Goal: Information Seeking & Learning: Check status

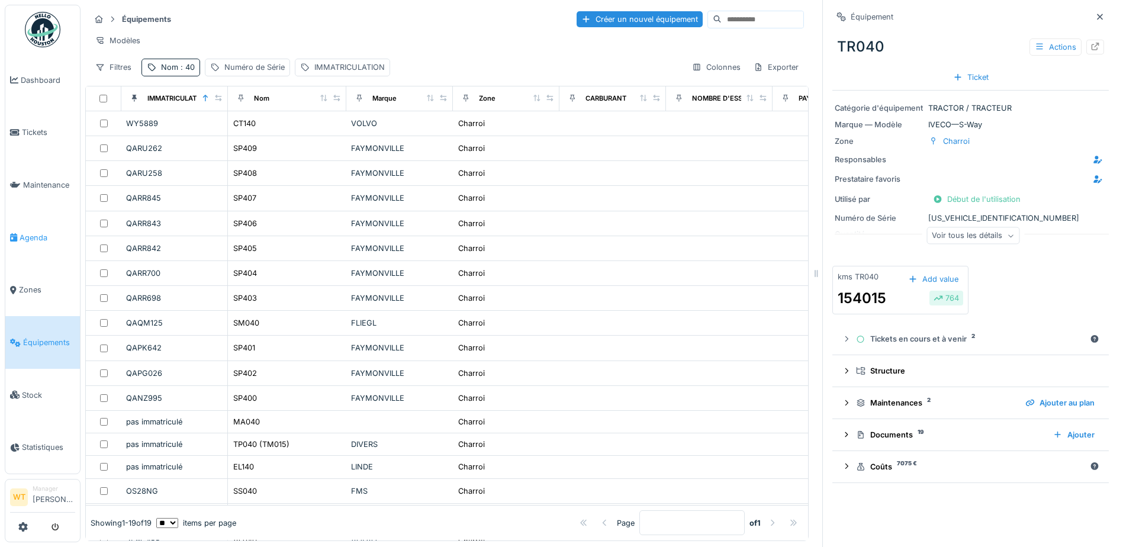
scroll to position [92, 0]
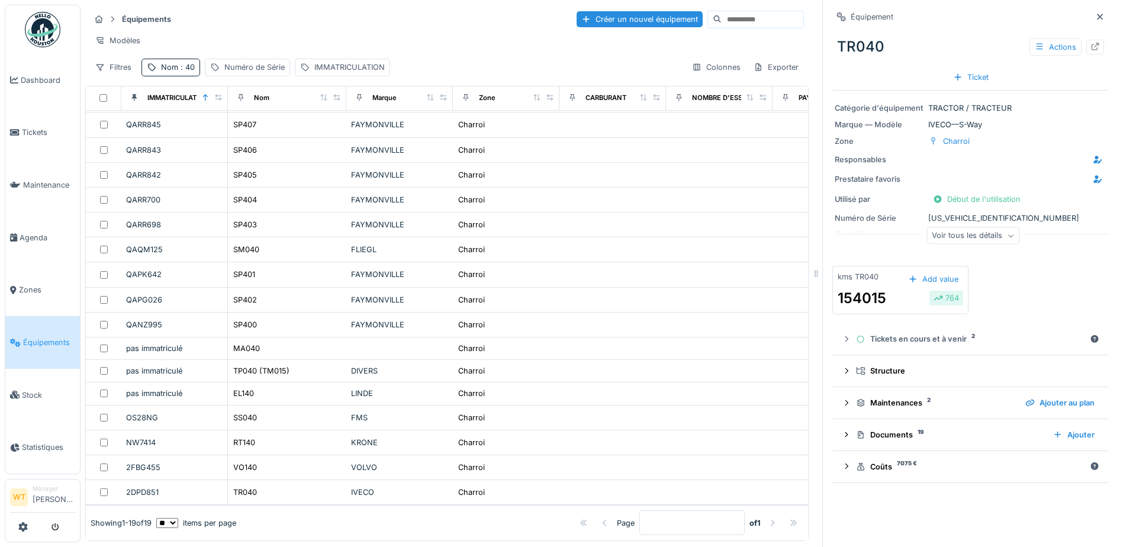
click at [50, 350] on link "Équipements" at bounding box center [42, 342] width 75 height 53
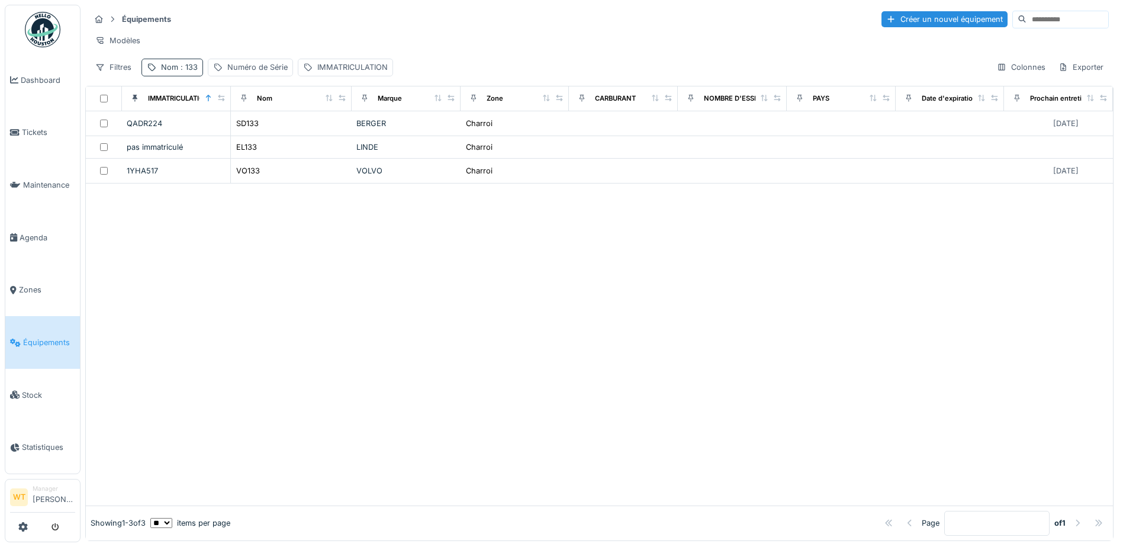
click at [169, 72] on div "Nom : 133" at bounding box center [179, 67] width 37 height 11
click at [255, 133] on icon at bounding box center [250, 133] width 9 height 8
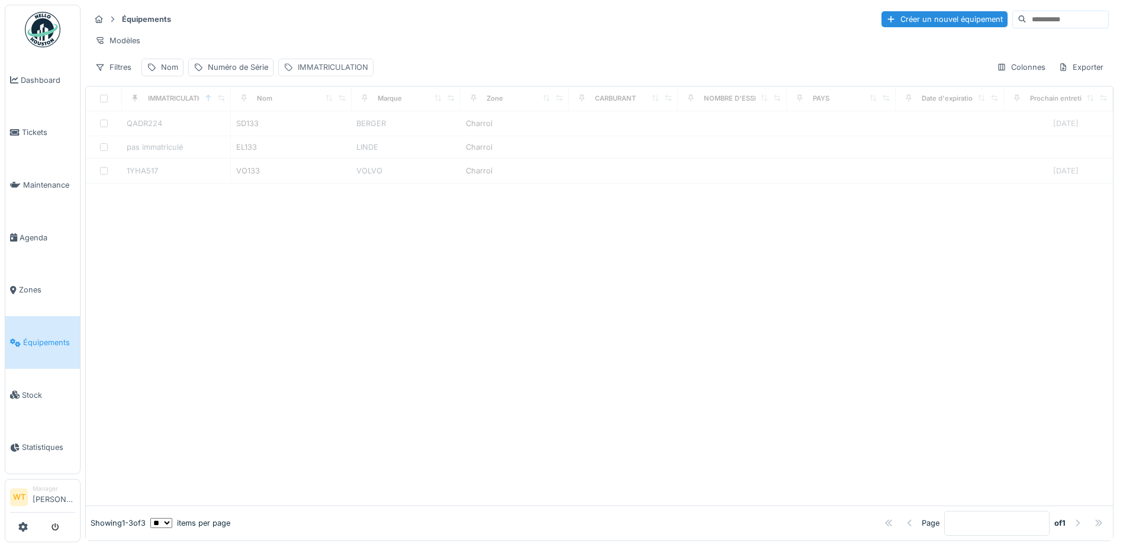
click at [334, 73] on div "IMMATRICULATION" at bounding box center [333, 67] width 70 height 11
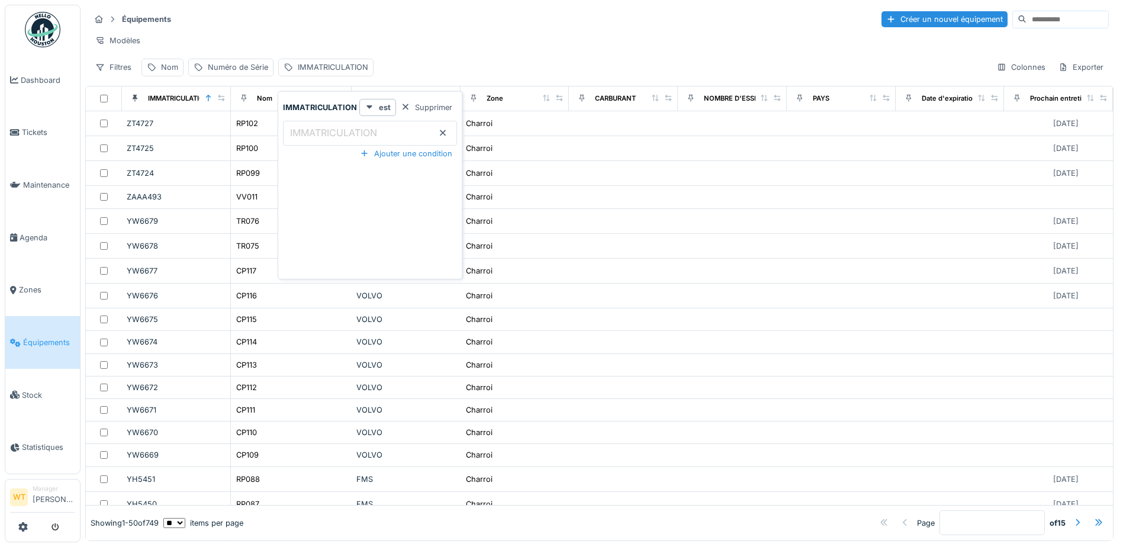
click at [334, 134] on label "IMMATRICULATION" at bounding box center [334, 132] width 92 height 14
click at [334, 134] on input "IMMATRICULATION" at bounding box center [370, 133] width 174 height 25
type input "***"
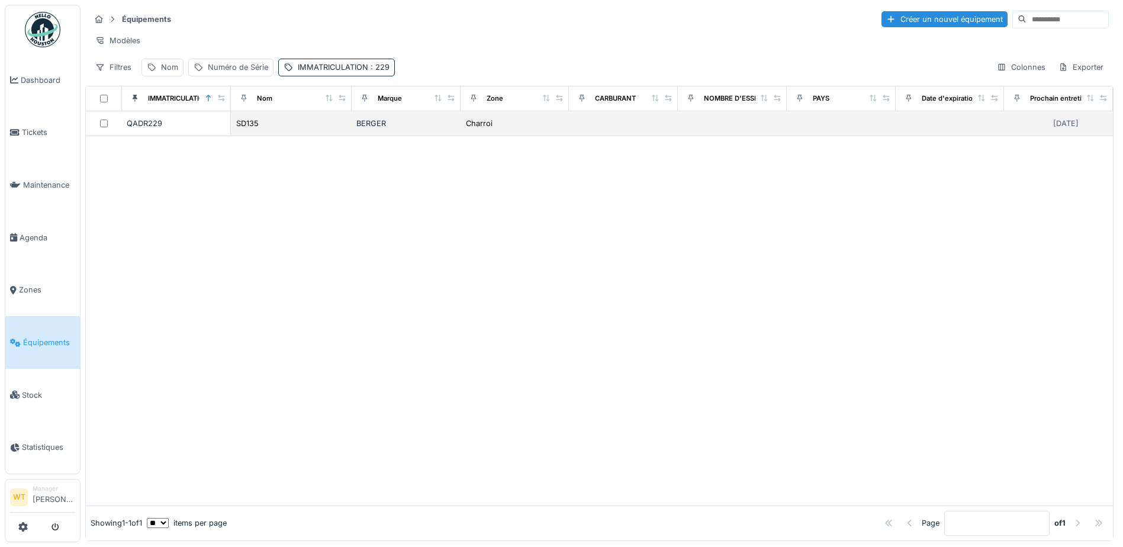
click at [201, 129] on div "QADR229" at bounding box center [176, 123] width 99 height 11
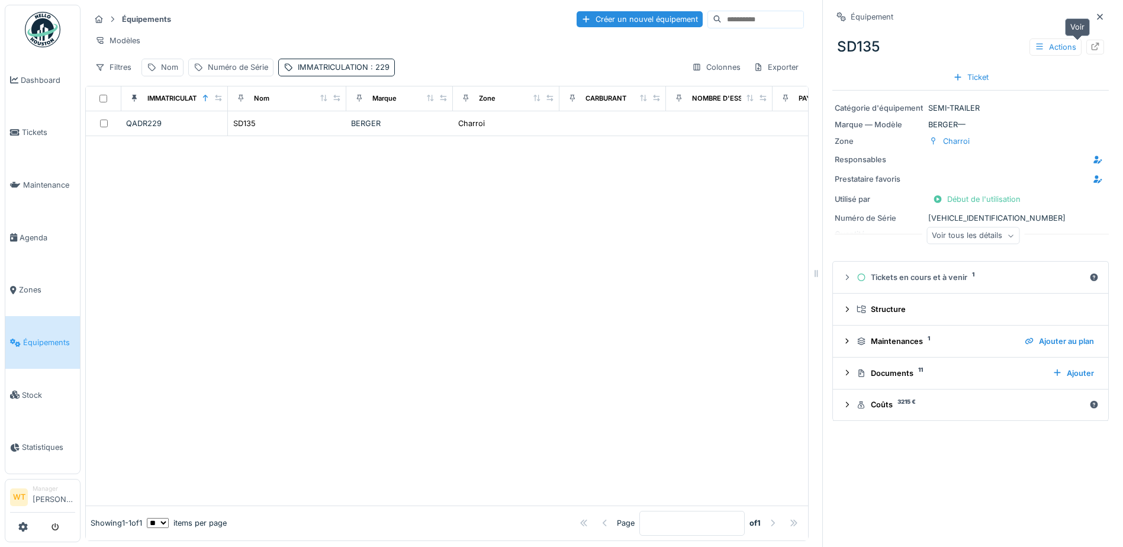
click at [1090, 47] on icon at bounding box center [1094, 47] width 9 height 8
click at [325, 73] on div "IMMATRICULATION : 229" at bounding box center [344, 67] width 92 height 11
click at [441, 130] on icon at bounding box center [442, 133] width 9 height 8
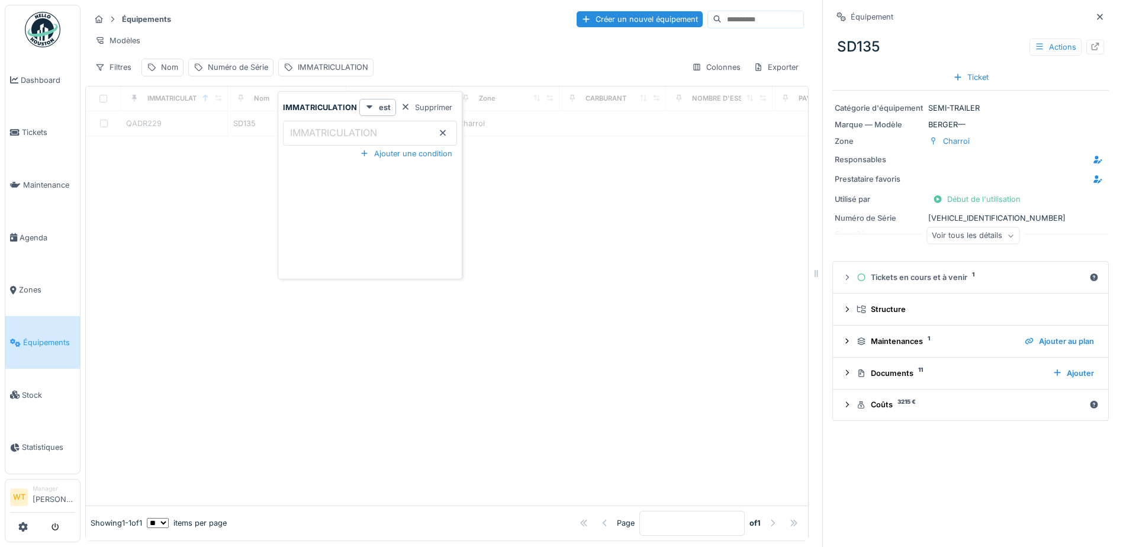
click at [382, 122] on input "IMMATRICULATION" at bounding box center [370, 133] width 174 height 25
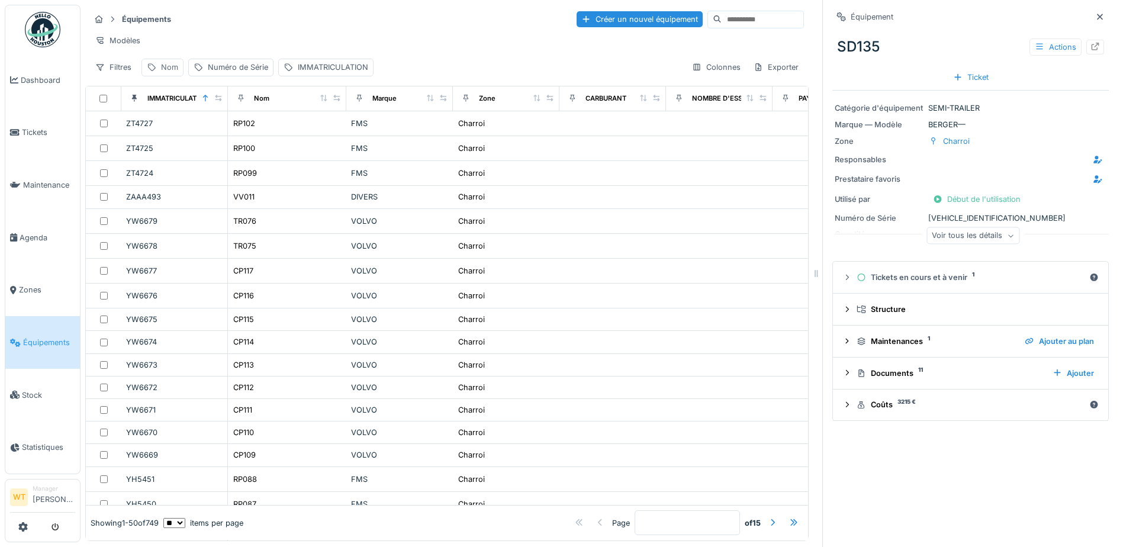
click at [157, 75] on div "Nom" at bounding box center [162, 67] width 42 height 17
click at [212, 133] on input "Nom" at bounding box center [206, 133] width 118 height 25
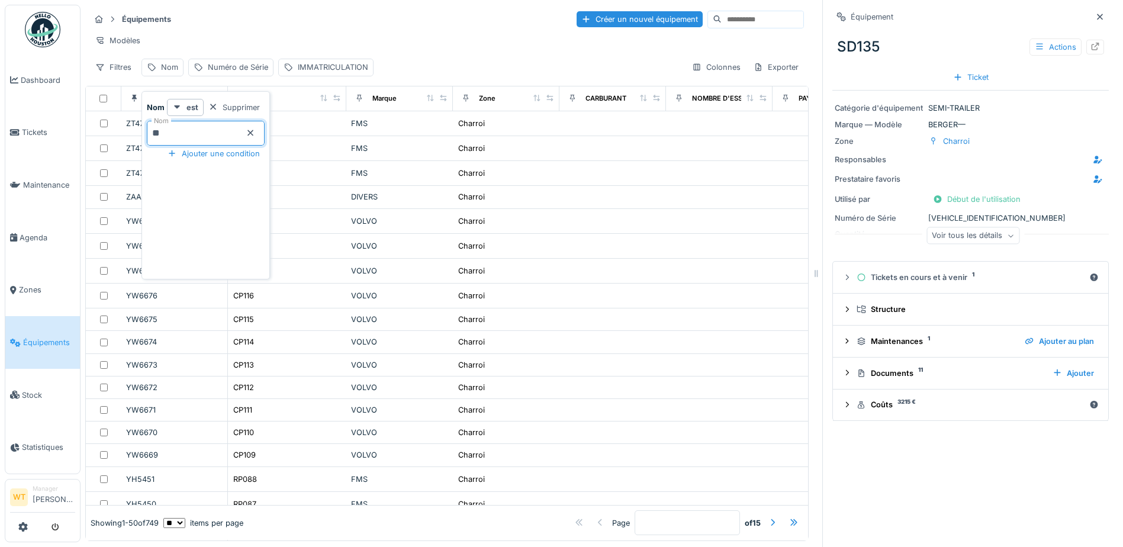
type input "**"
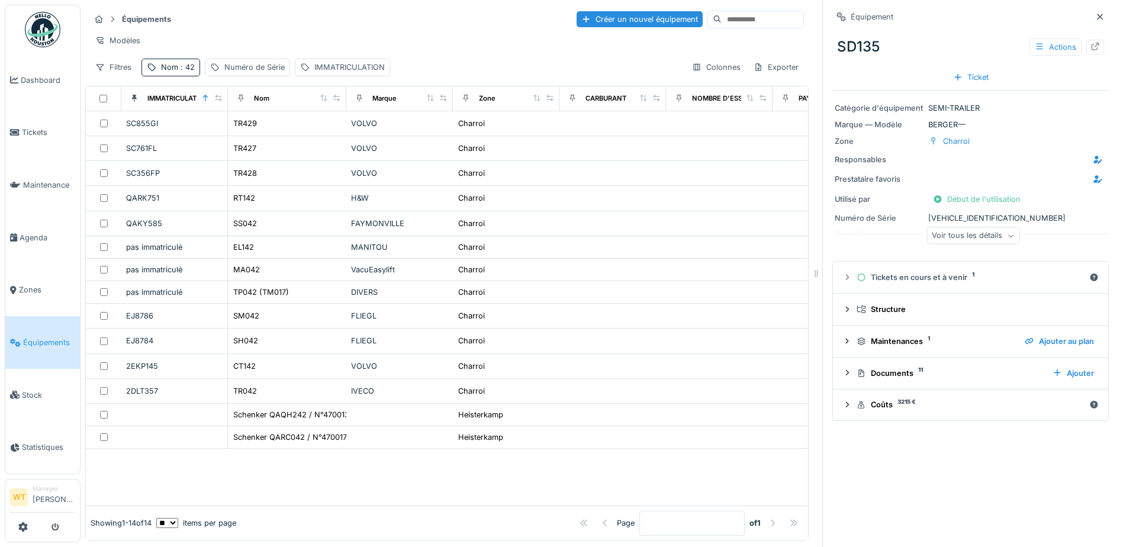
click at [275, 46] on div "Modèles" at bounding box center [447, 40] width 714 height 17
click at [265, 397] on div "TR042" at bounding box center [287, 391] width 109 height 12
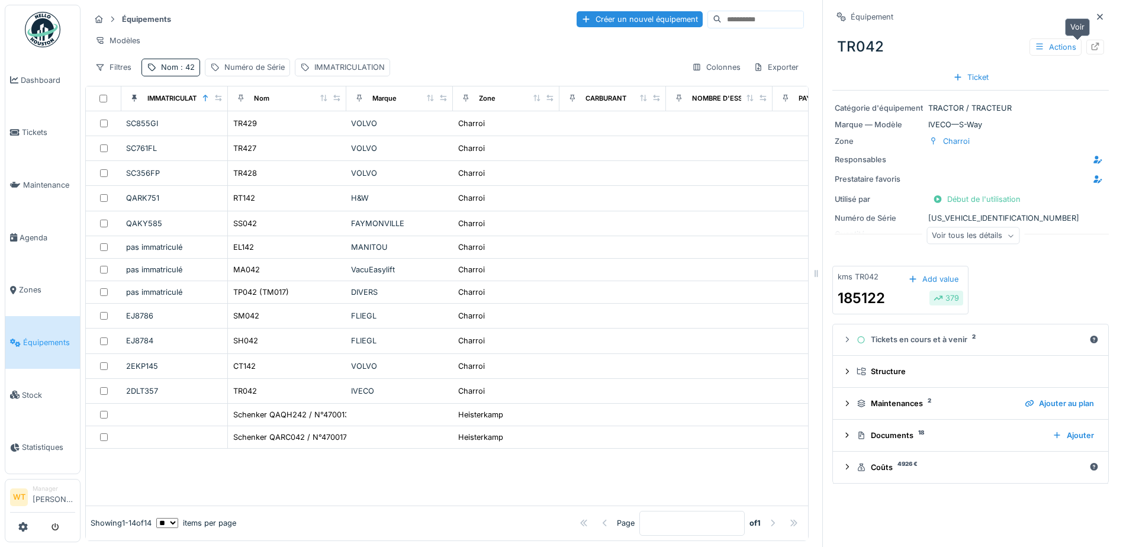
click at [1090, 51] on div at bounding box center [1094, 46] width 9 height 11
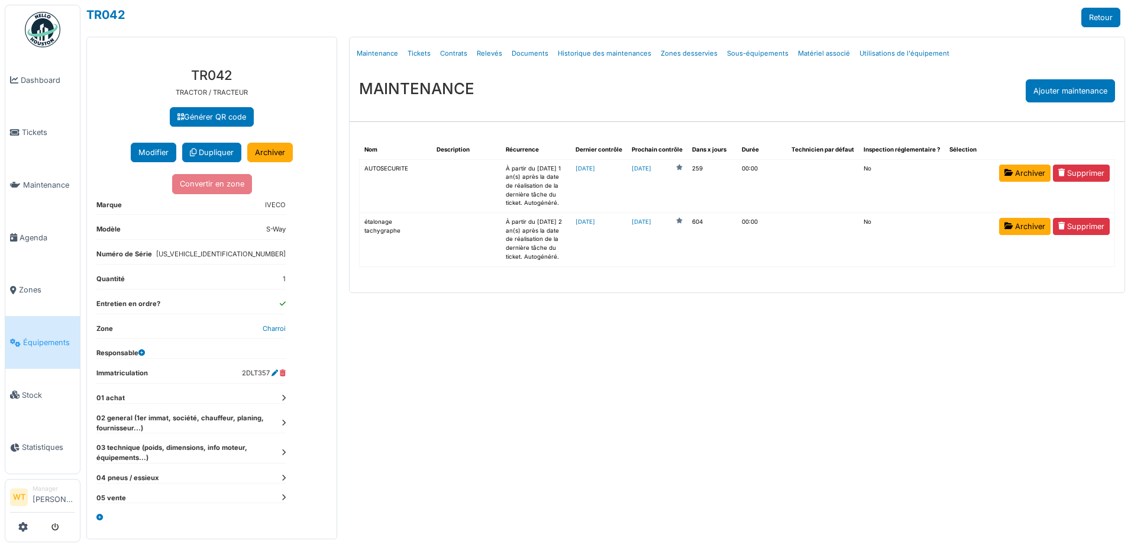
click at [43, 337] on span "Équipements" at bounding box center [49, 342] width 52 height 11
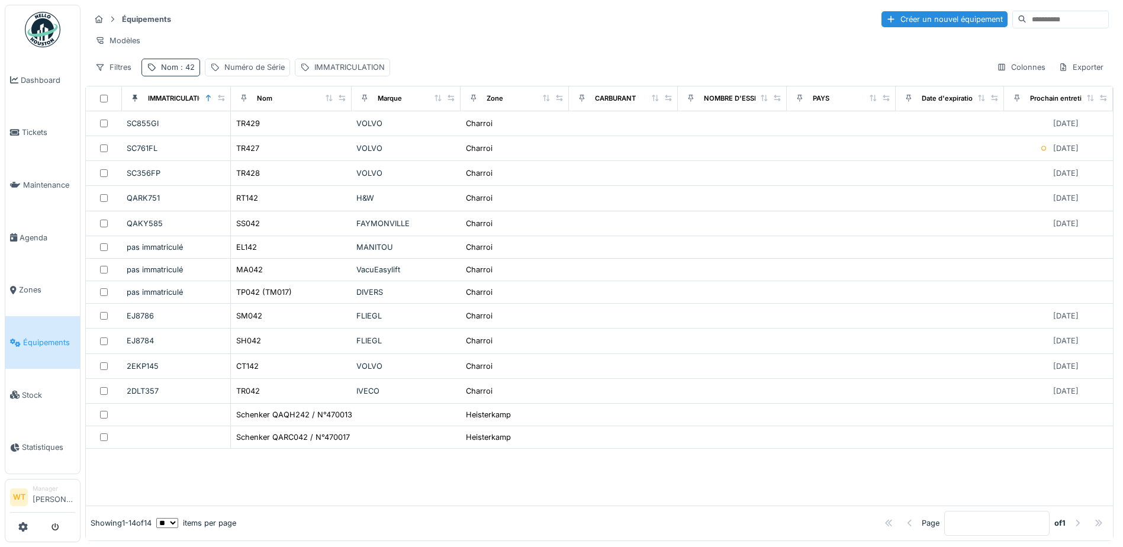
click at [184, 72] on span ": 42" at bounding box center [186, 67] width 17 height 9
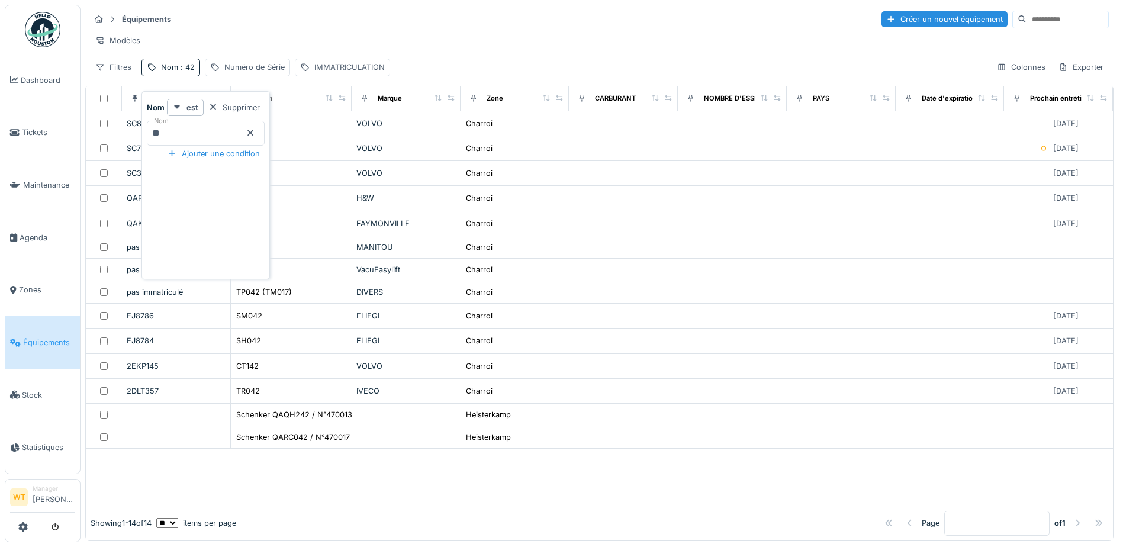
click at [253, 136] on icon at bounding box center [250, 133] width 6 height 6
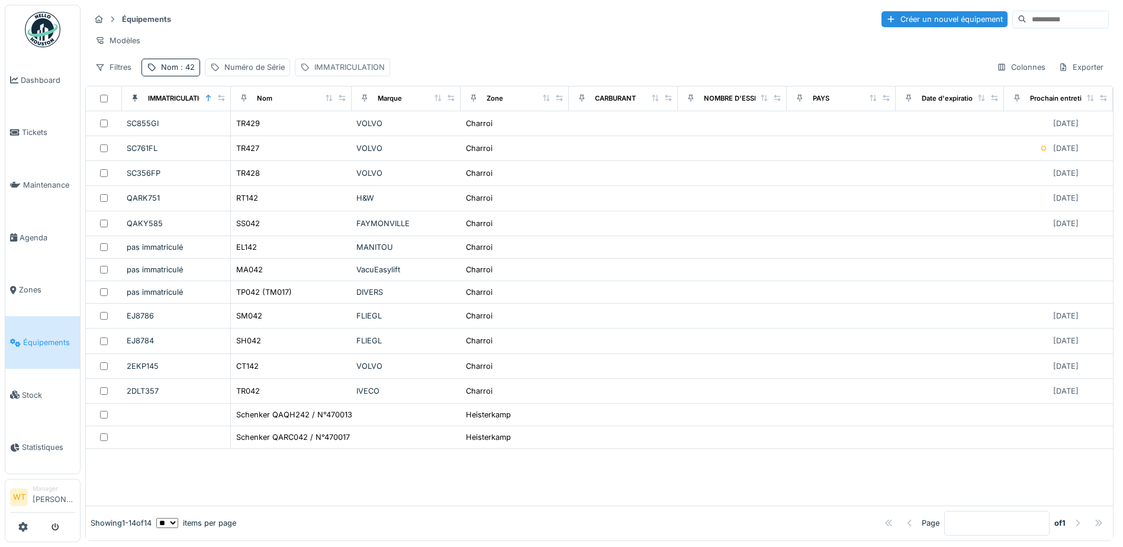
click at [330, 73] on div "IMMATRICULATION" at bounding box center [349, 67] width 70 height 11
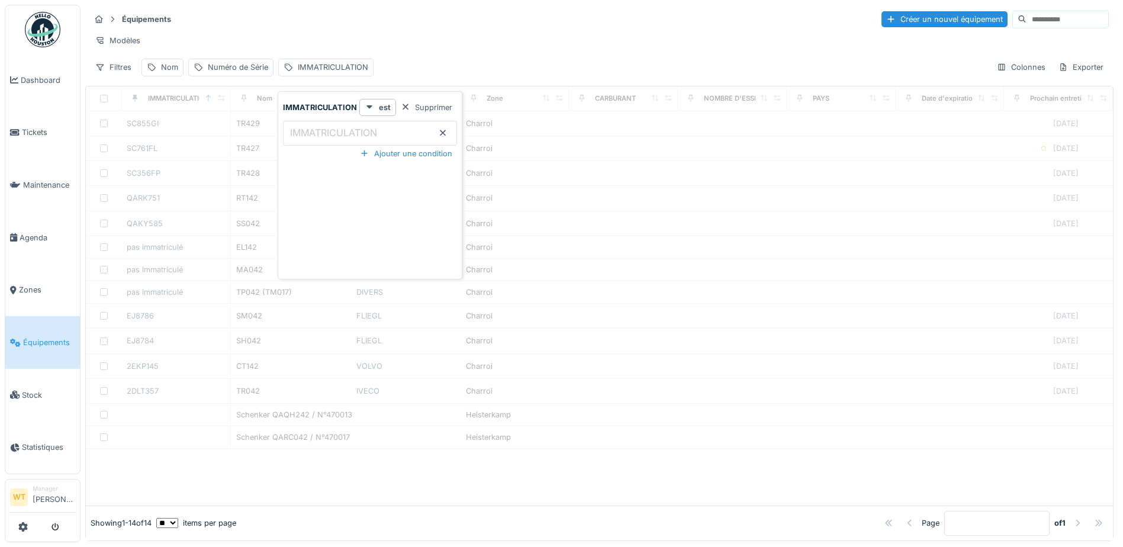
click at [317, 128] on label "IMMATRICULATION" at bounding box center [334, 132] width 92 height 14
click at [317, 128] on input "IMMATRICULATION" at bounding box center [370, 133] width 174 height 25
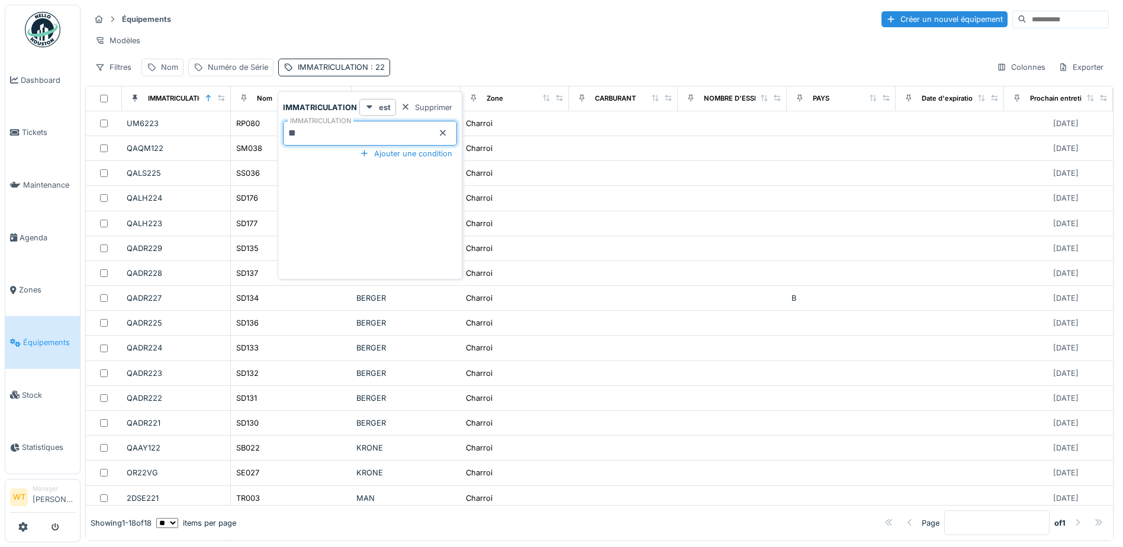
type input "***"
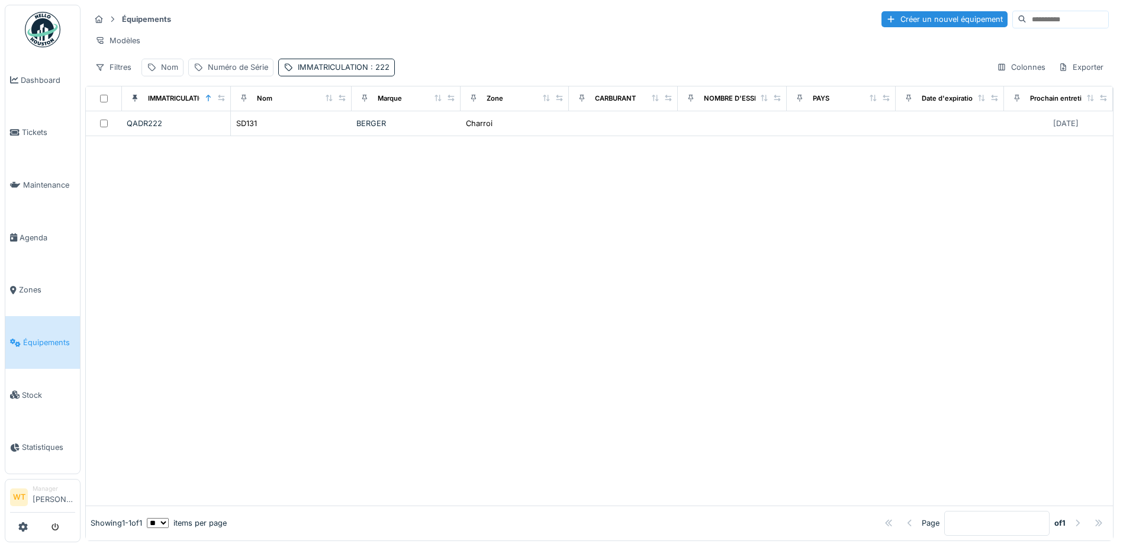
click at [423, 45] on div "Modèles" at bounding box center [599, 40] width 1018 height 17
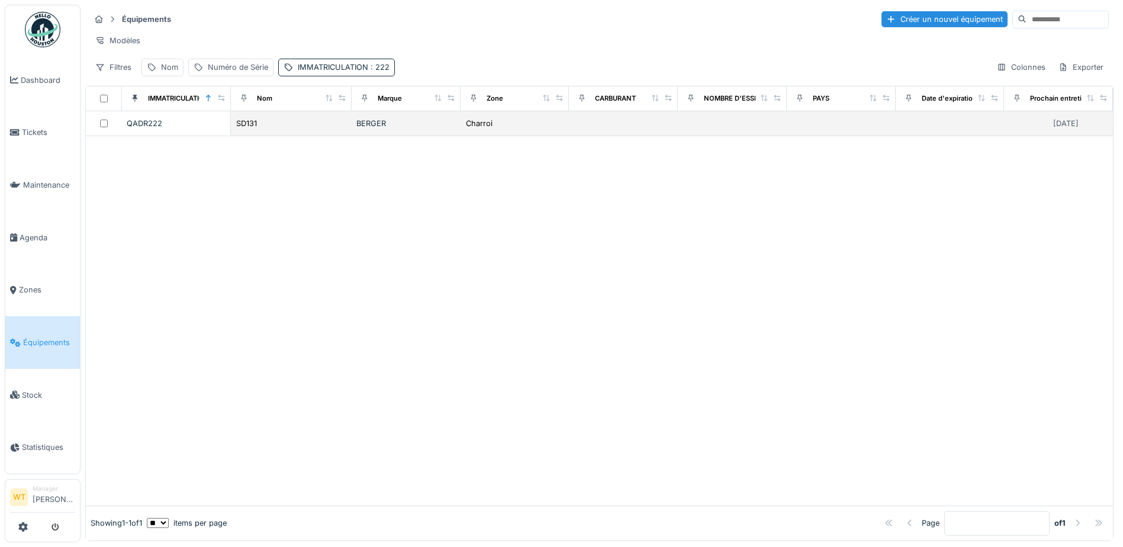
click at [417, 129] on div "BERGER" at bounding box center [405, 123] width 99 height 11
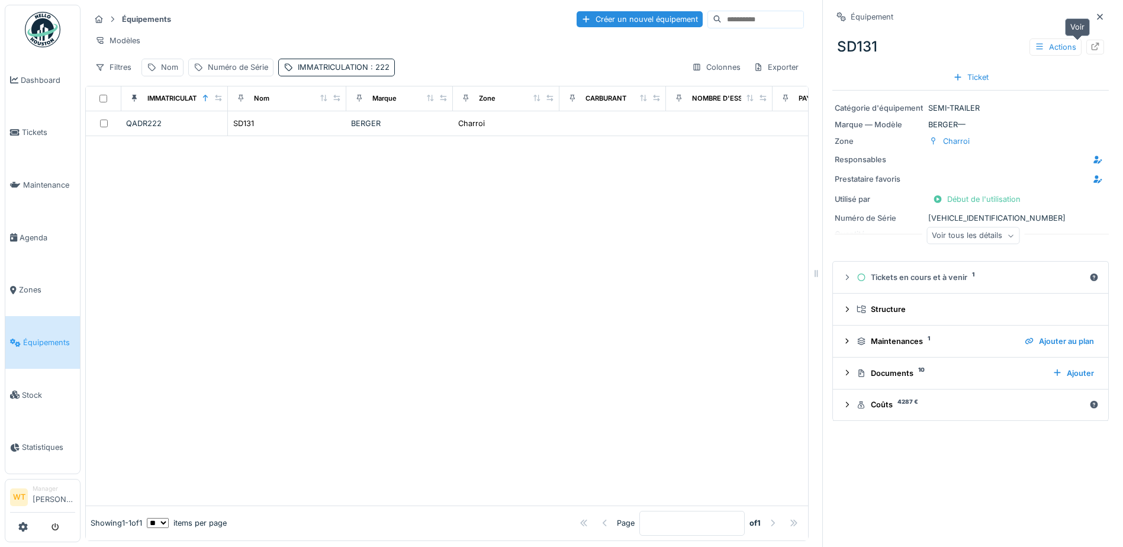
click at [1090, 41] on div at bounding box center [1094, 46] width 9 height 11
click at [64, 337] on span "Équipements" at bounding box center [49, 342] width 52 height 11
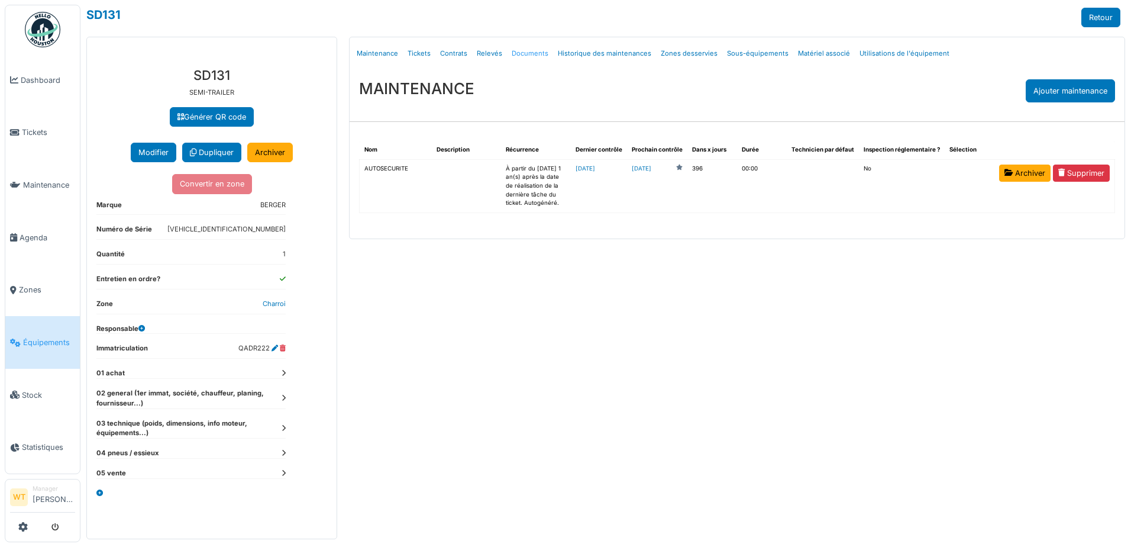
click at [511, 53] on link "Documents" at bounding box center [530, 54] width 46 height 28
select select "***"
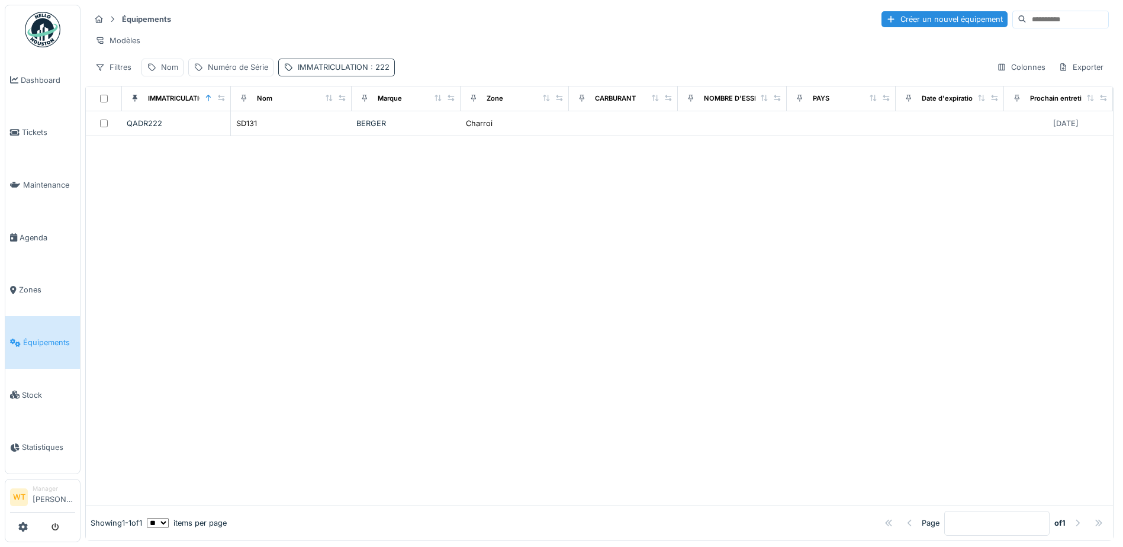
click at [363, 73] on div "IMMATRICULATION : 222" at bounding box center [344, 67] width 92 height 11
click at [449, 134] on input "***" at bounding box center [370, 133] width 174 height 25
click at [441, 131] on icon at bounding box center [442, 133] width 9 height 8
click at [378, 131] on label "IMMATRICULATION" at bounding box center [334, 132] width 92 height 14
click at [378, 131] on input "IMMATRICULATION" at bounding box center [370, 133] width 174 height 25
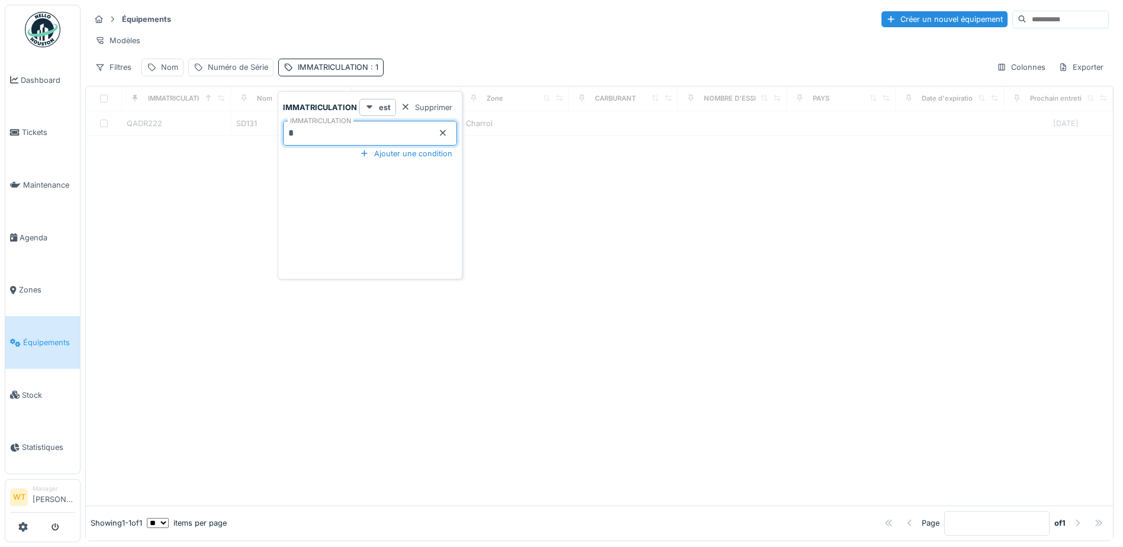
click at [380, 138] on input "*" at bounding box center [370, 133] width 174 height 25
type input "***"
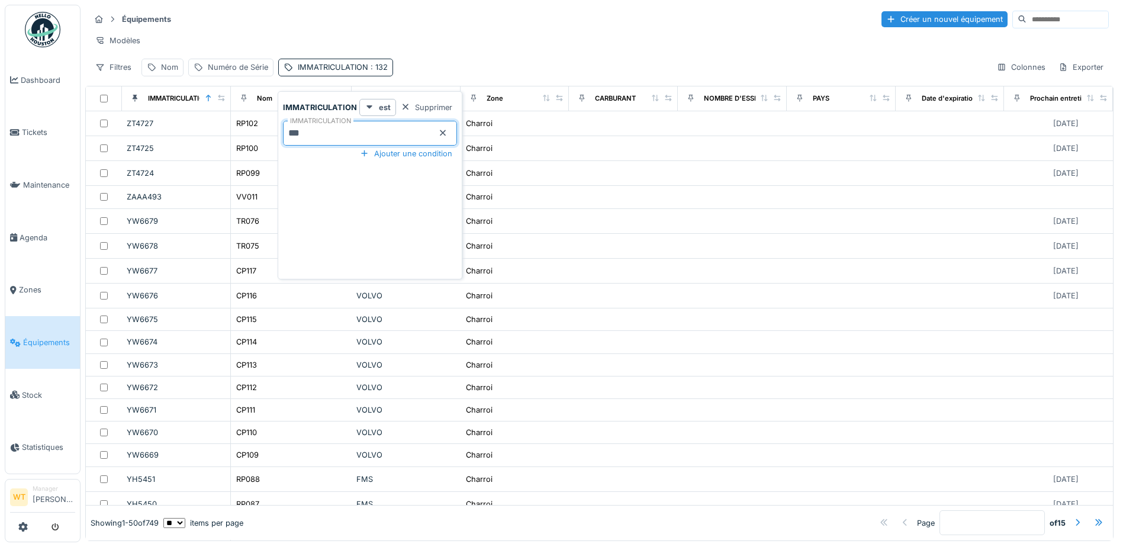
click at [425, 23] on div "Équipements Créer un nouvel équipement" at bounding box center [599, 19] width 1018 height 20
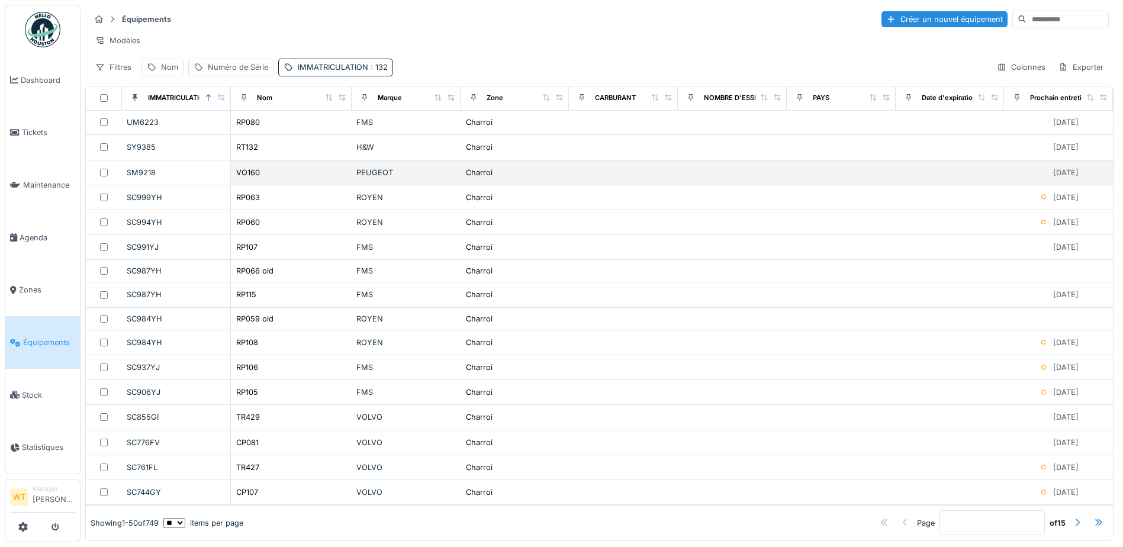
scroll to position [857, 0]
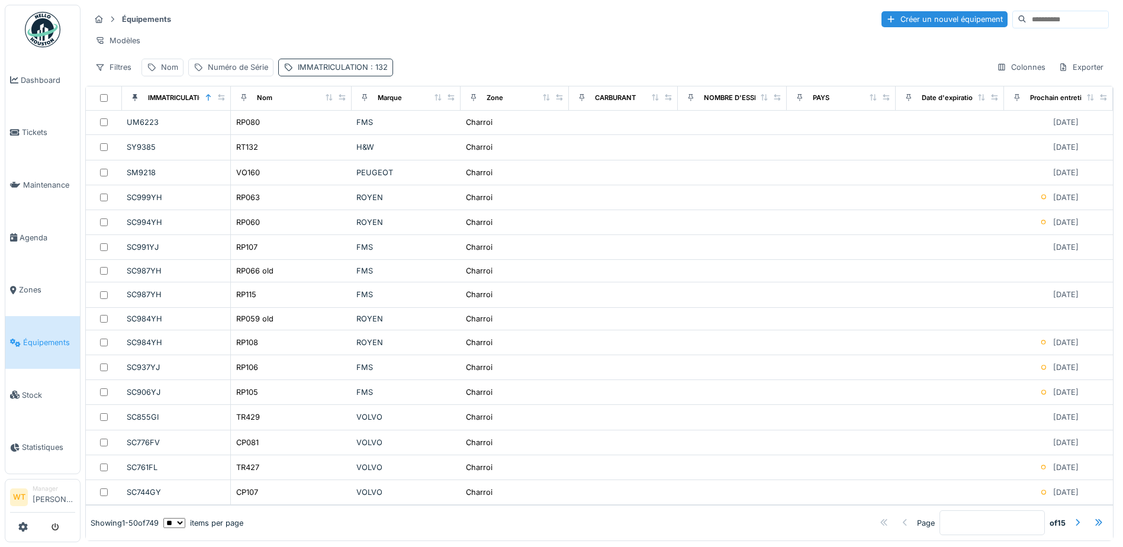
click at [361, 73] on div "IMMATRICULATION : 132" at bounding box center [343, 67] width 90 height 11
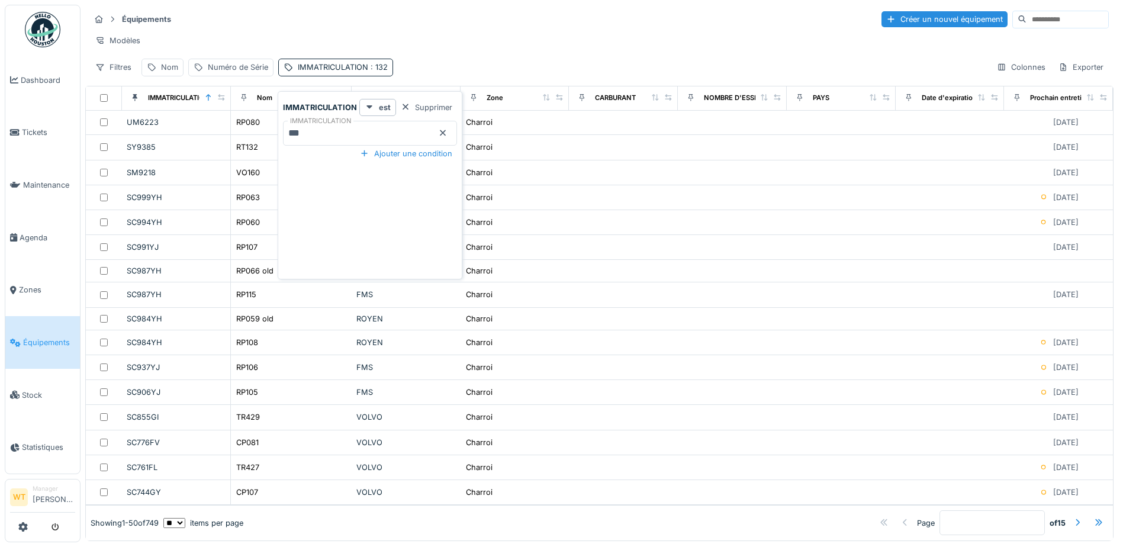
click at [438, 131] on icon at bounding box center [442, 133] width 9 height 8
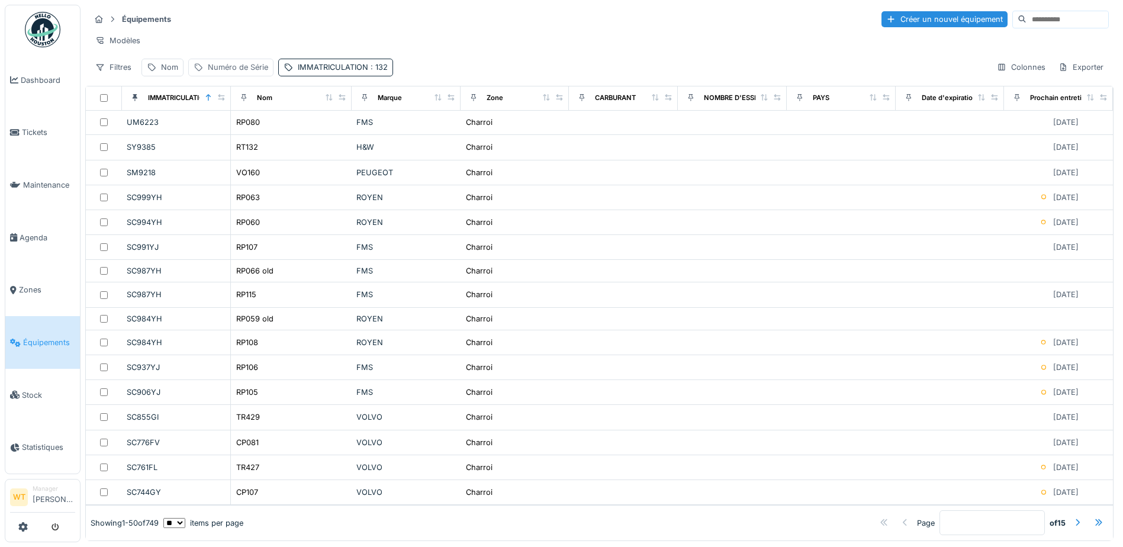
click at [252, 76] on div "Numéro de Série" at bounding box center [230, 67] width 85 height 17
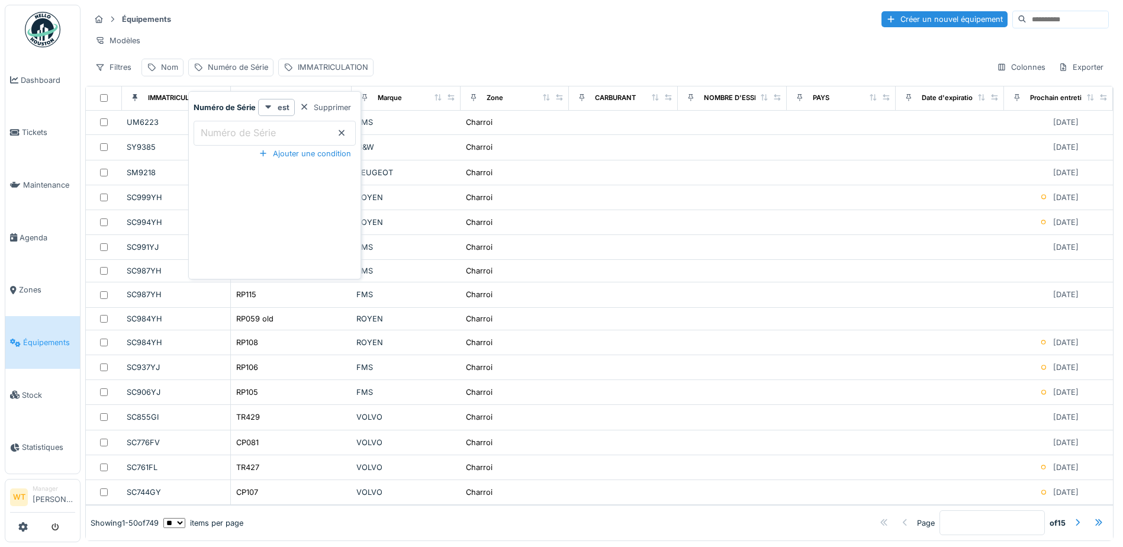
click at [260, 140] on Série_QzNTg "Numéro de Série" at bounding box center [275, 133] width 162 height 25
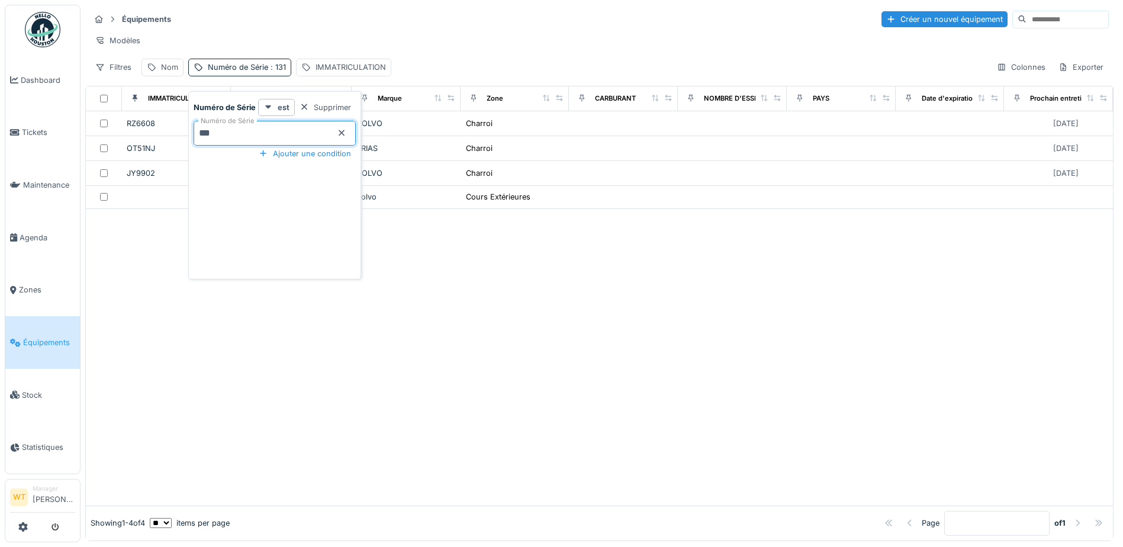
scroll to position [0, 0]
type Série_QzNTg "***"
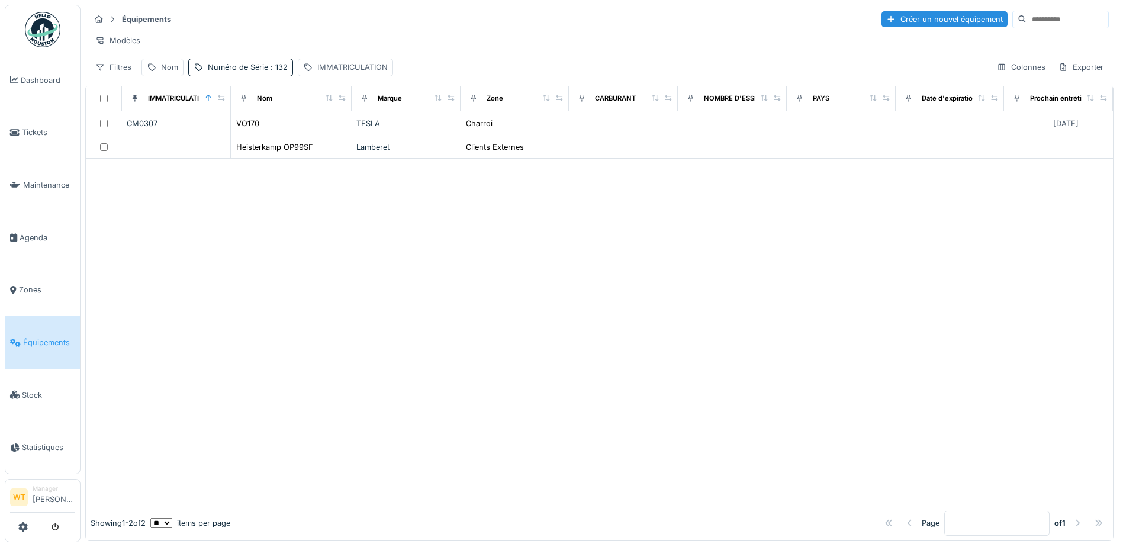
click at [578, 286] on div at bounding box center [599, 332] width 1027 height 346
click at [269, 72] on span ": 132" at bounding box center [278, 67] width 20 height 9
click at [340, 131] on icon at bounding box center [341, 133] width 9 height 8
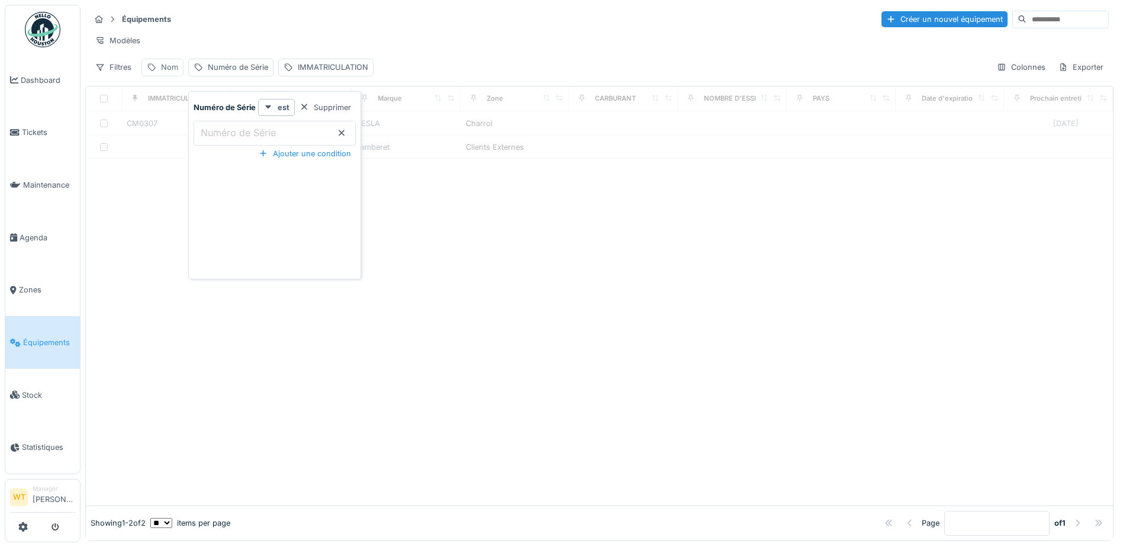
click at [154, 71] on icon at bounding box center [151, 67] width 9 height 8
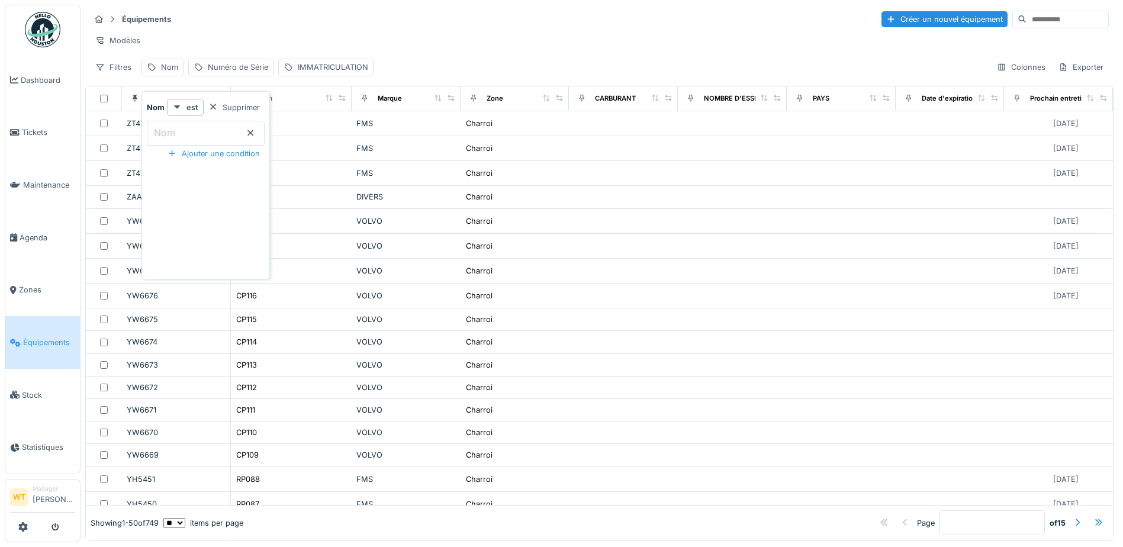
click at [217, 135] on input "Nom" at bounding box center [206, 133] width 118 height 25
type input "***"
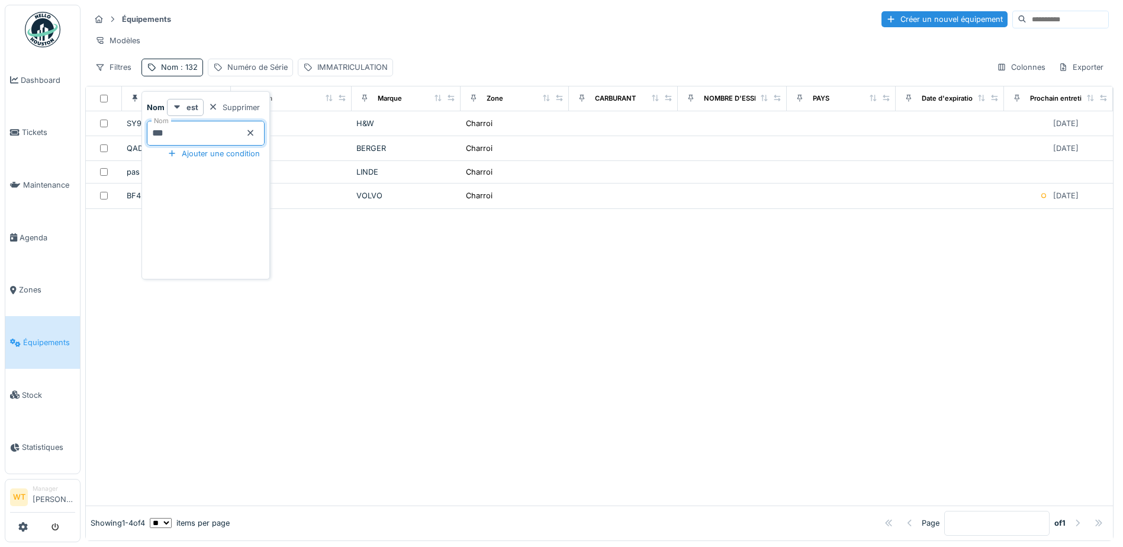
click at [280, 34] on div "Modèles" at bounding box center [599, 40] width 1018 height 17
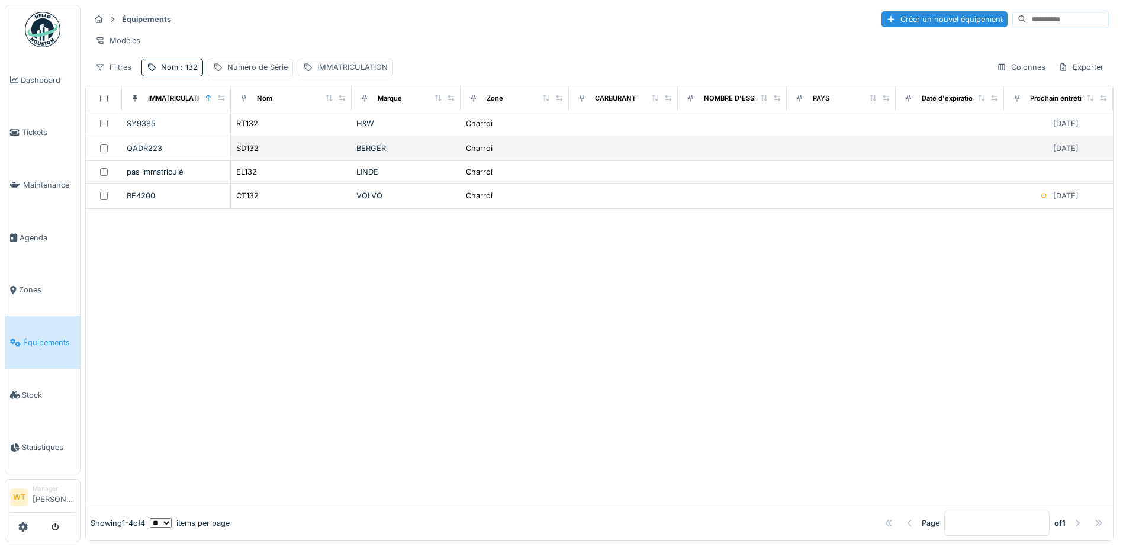
click at [309, 154] on div "SD132" at bounding box center [291, 148] width 111 height 12
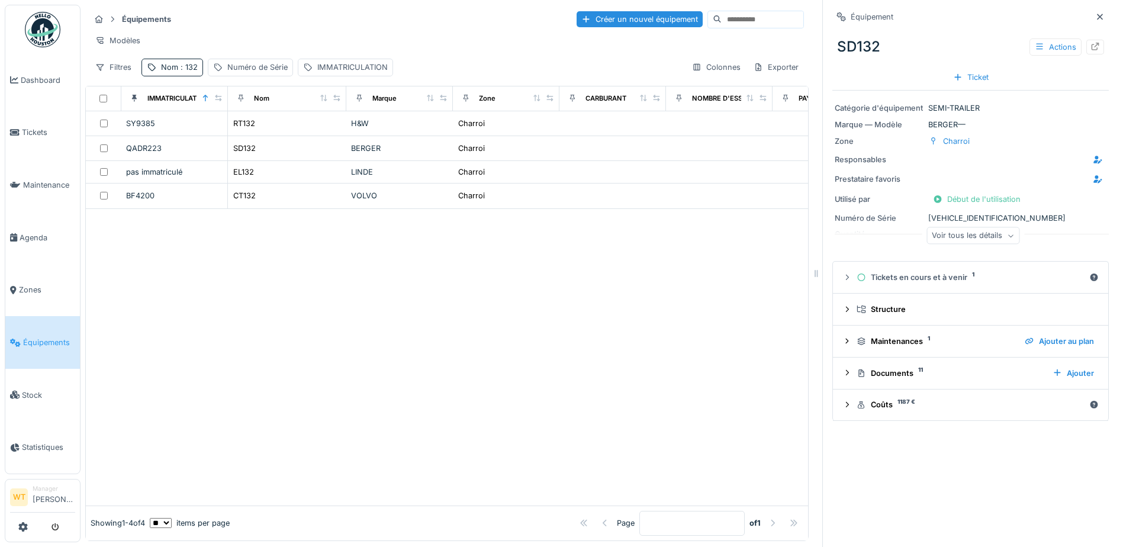
click at [1081, 38] on div "Actions" at bounding box center [1066, 46] width 75 height 17
click at [1090, 42] on div at bounding box center [1094, 46] width 9 height 11
click at [166, 73] on div "Nom : 132" at bounding box center [179, 67] width 37 height 11
click at [255, 130] on icon at bounding box center [250, 133] width 9 height 8
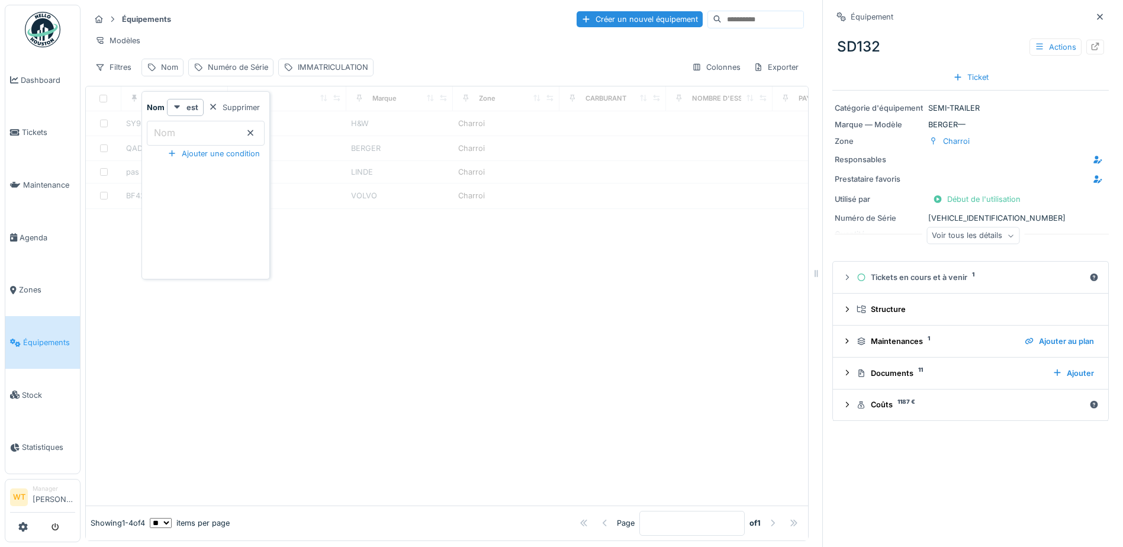
click at [194, 134] on input "Nom" at bounding box center [206, 133] width 118 height 25
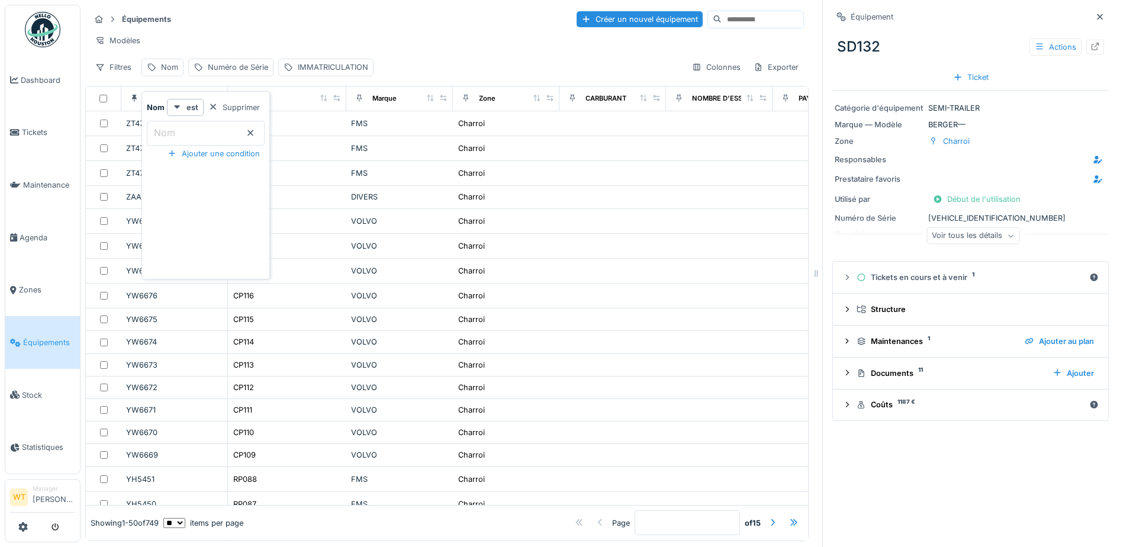
click at [214, 137] on input "Nom" at bounding box center [206, 133] width 118 height 25
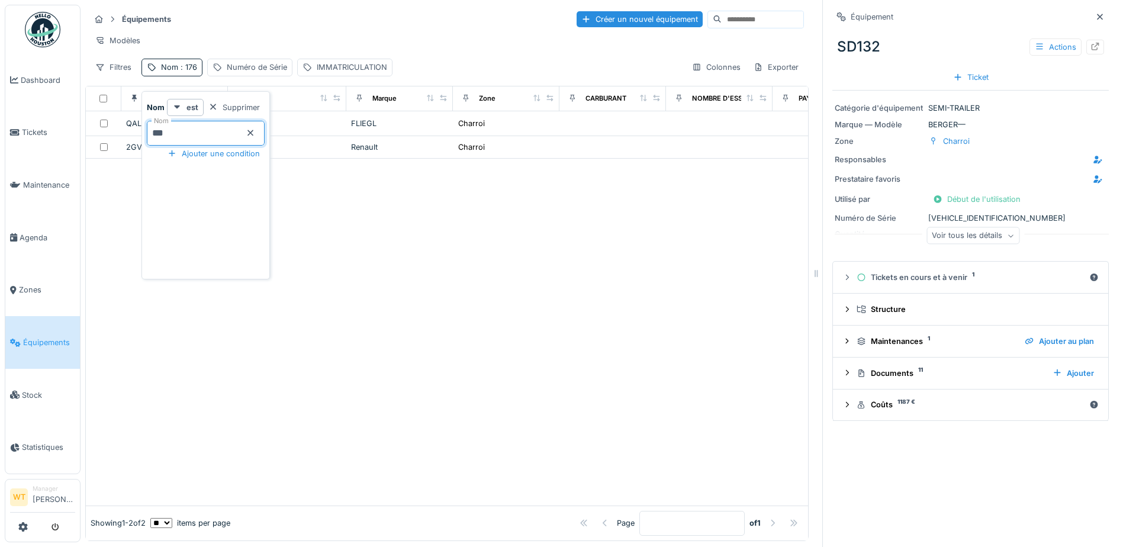
type input "***"
drag, startPoint x: 420, startPoint y: 196, endPoint x: 373, endPoint y: 182, distance: 49.4
click at [415, 196] on div at bounding box center [447, 332] width 722 height 346
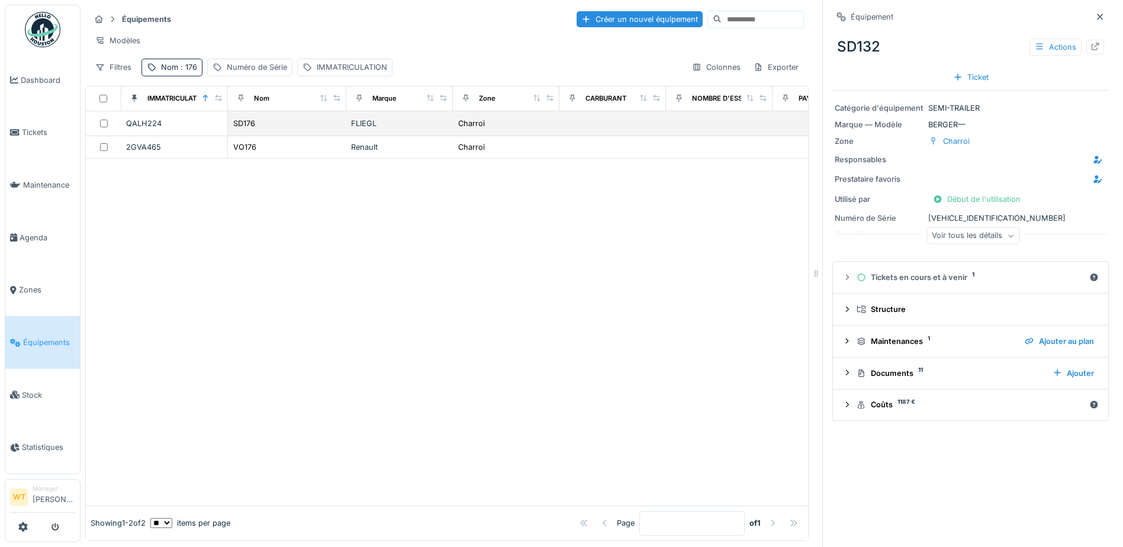
click at [300, 130] on div "SD176" at bounding box center [287, 123] width 109 height 12
click at [1090, 49] on icon at bounding box center [1094, 47] width 9 height 8
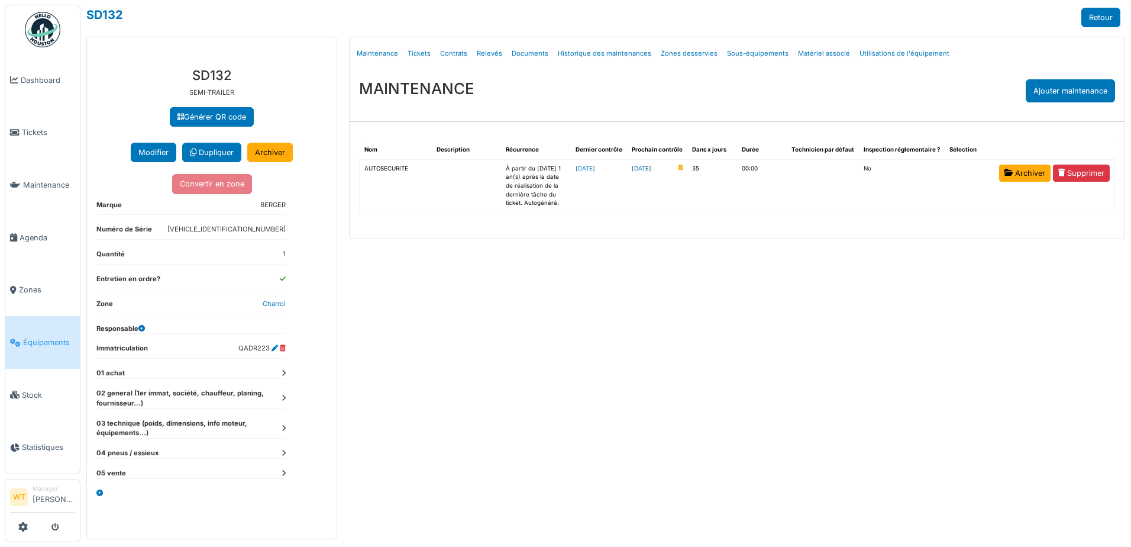
click at [652, 170] on link "[DATE]" at bounding box center [642, 169] width 20 height 9
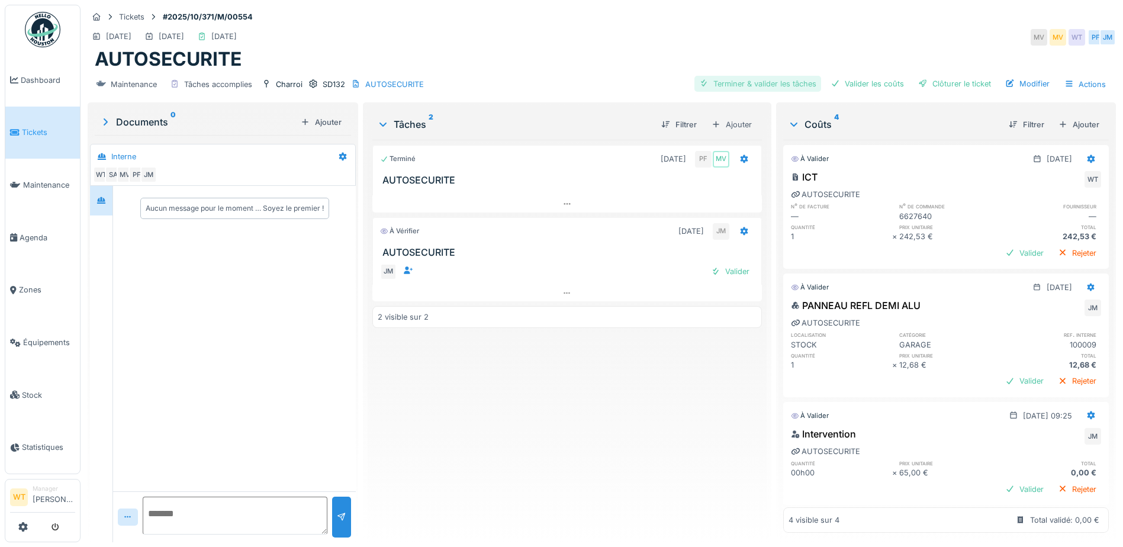
click at [800, 84] on div "Terminer & valider les tâches" at bounding box center [757, 84] width 127 height 16
click at [872, 85] on div "Valider les coûts" at bounding box center [867, 84] width 83 height 16
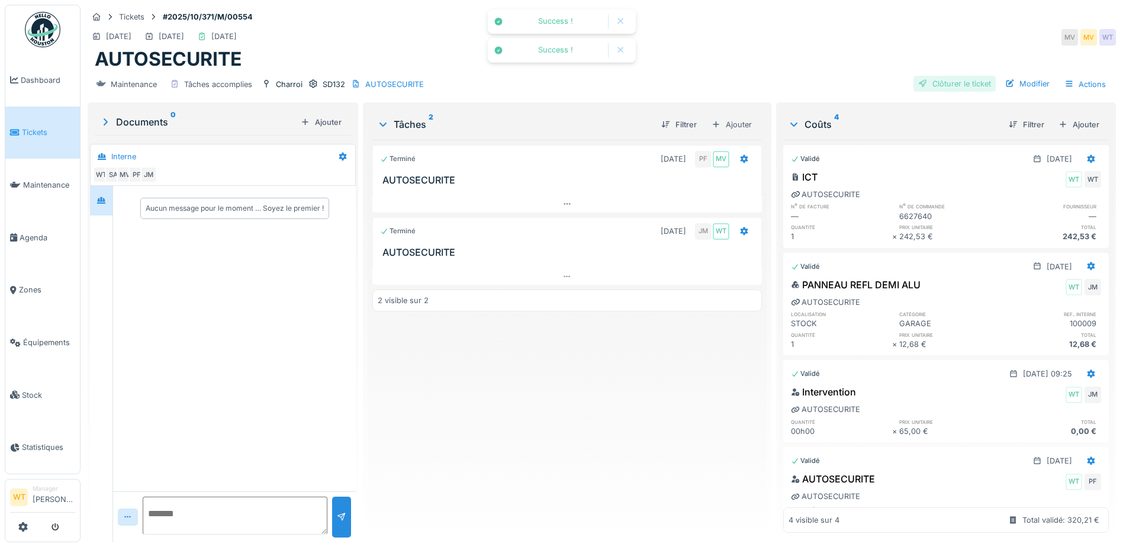
click at [940, 87] on div "Clôturer le ticket" at bounding box center [954, 84] width 82 height 16
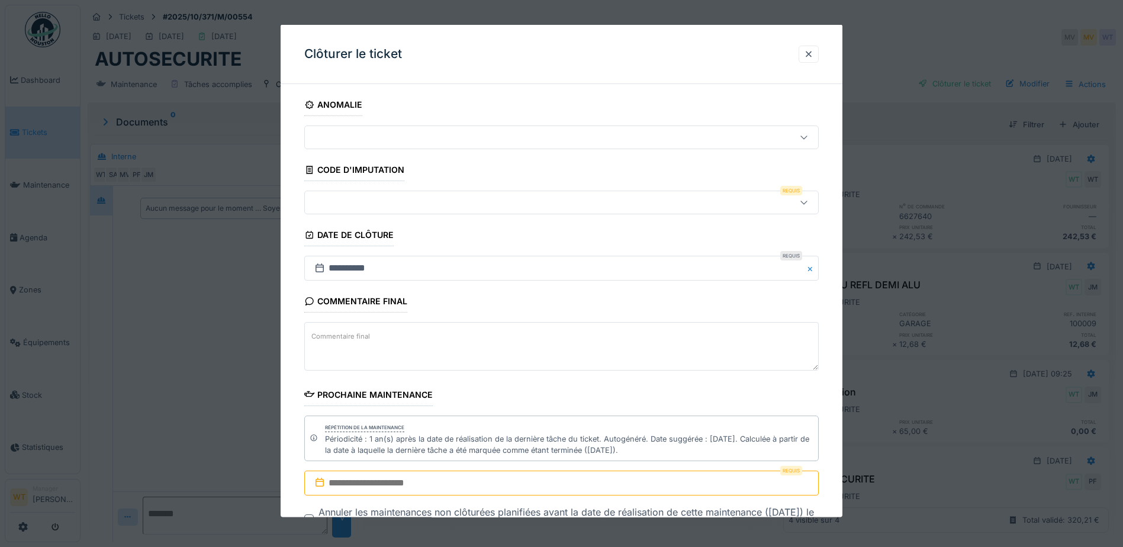
click at [396, 202] on div at bounding box center [530, 202] width 443 height 13
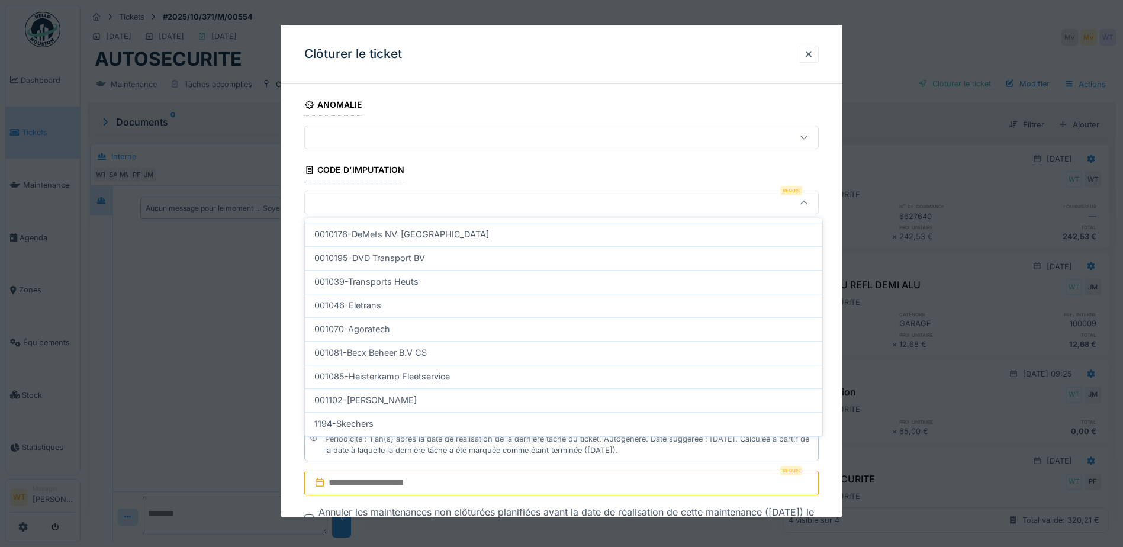
scroll to position [377, 0]
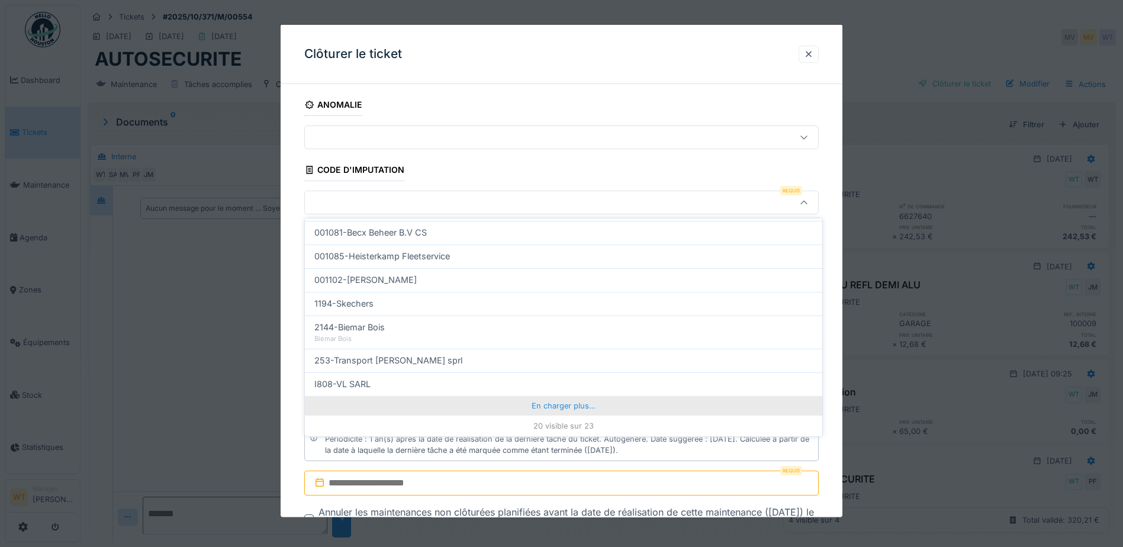
click at [544, 404] on div "En charger plus…" at bounding box center [563, 405] width 517 height 19
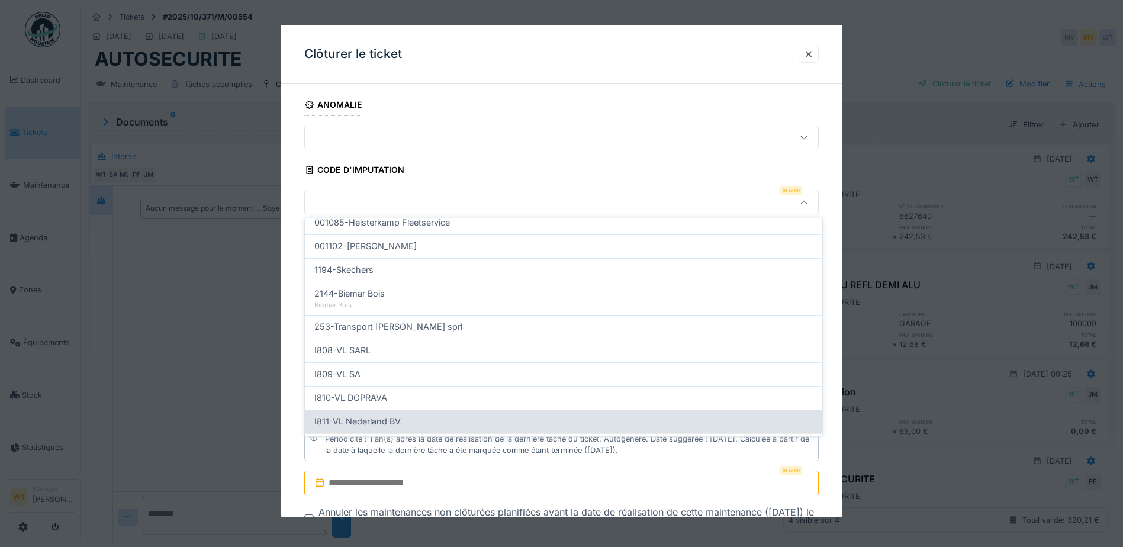
scroll to position [429, 0]
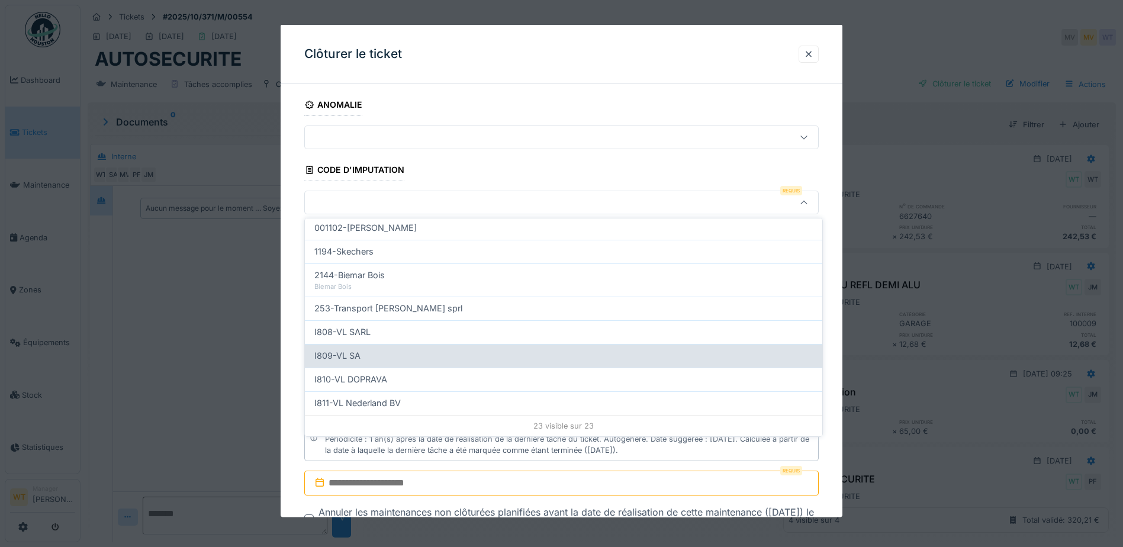
click at [385, 357] on div "I809-VL SA" at bounding box center [563, 355] width 498 height 13
type input "***"
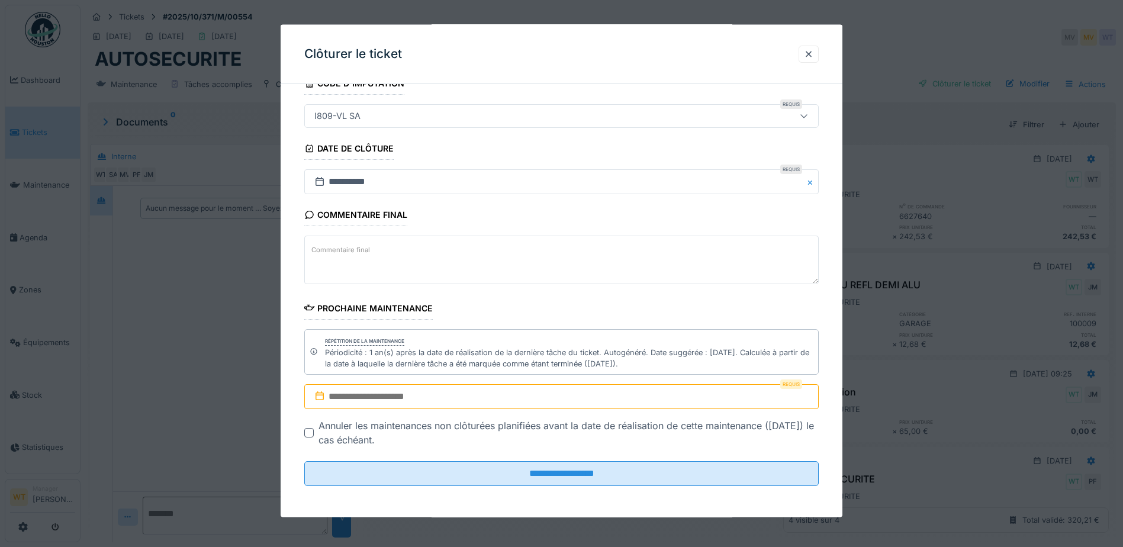
scroll to position [88, 0]
click at [412, 391] on input "text" at bounding box center [561, 394] width 514 height 25
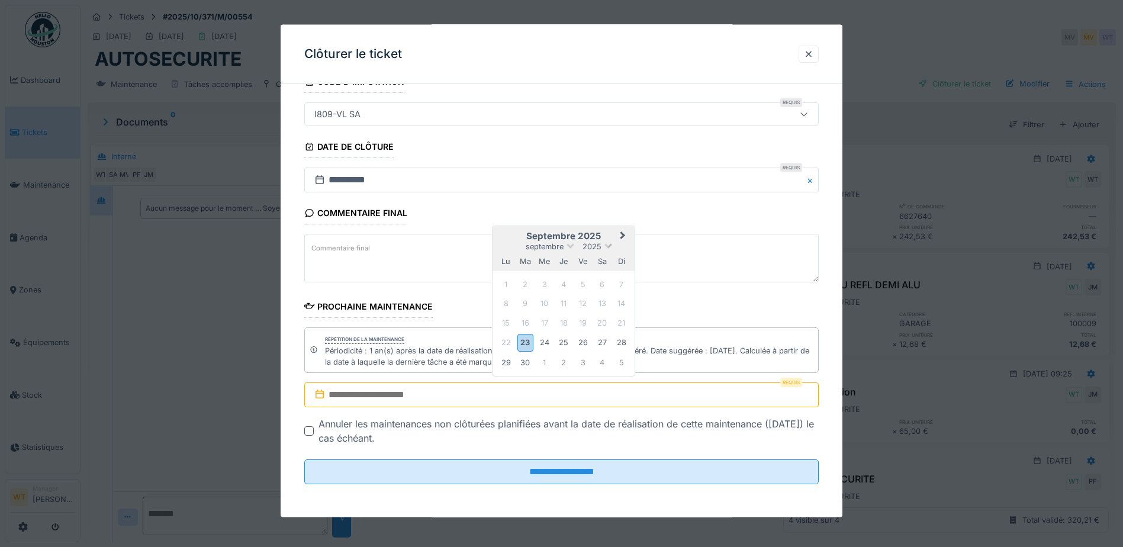
click at [610, 244] on span at bounding box center [608, 245] width 8 height 8
click at [563, 314] on div "2026" at bounding box center [563, 314] width 70 height 12
click at [623, 236] on span "Next Month" at bounding box center [623, 237] width 0 height 14
click at [547, 363] on div "28" at bounding box center [544, 362] width 16 height 16
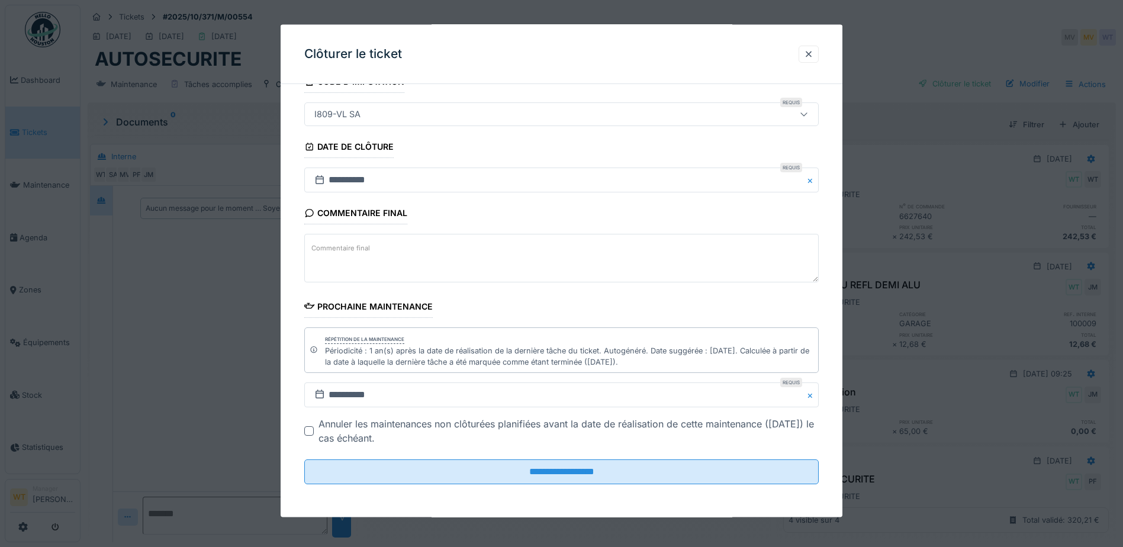
scroll to position [9, 0]
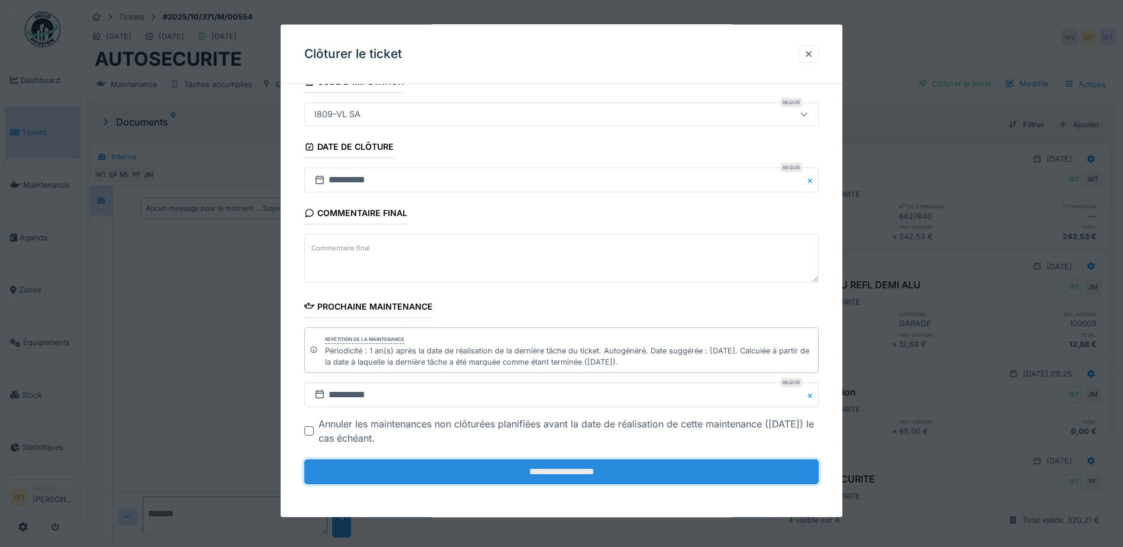
click at [454, 469] on input "**********" at bounding box center [561, 471] width 514 height 25
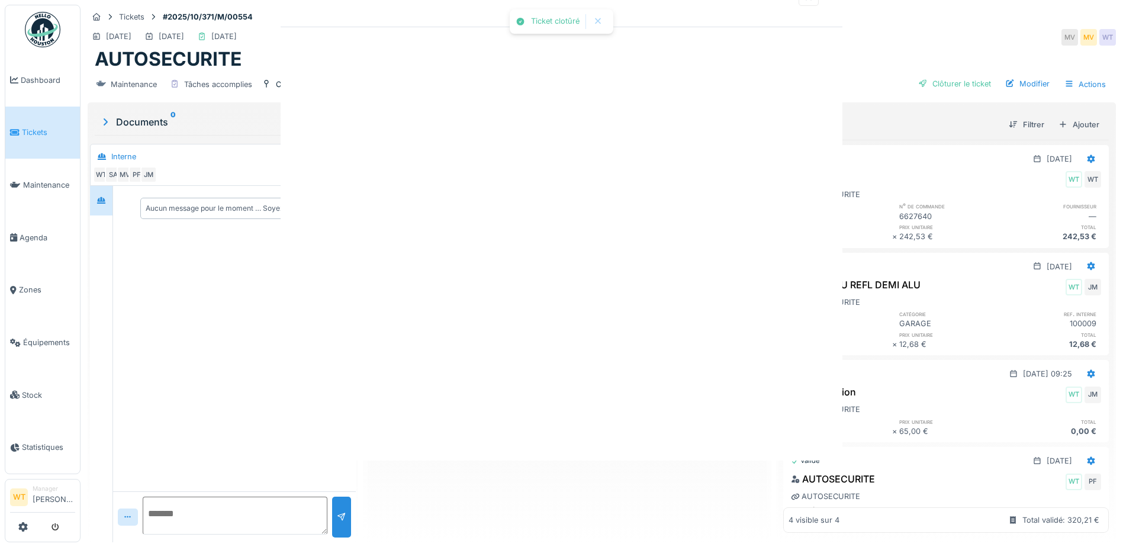
scroll to position [0, 0]
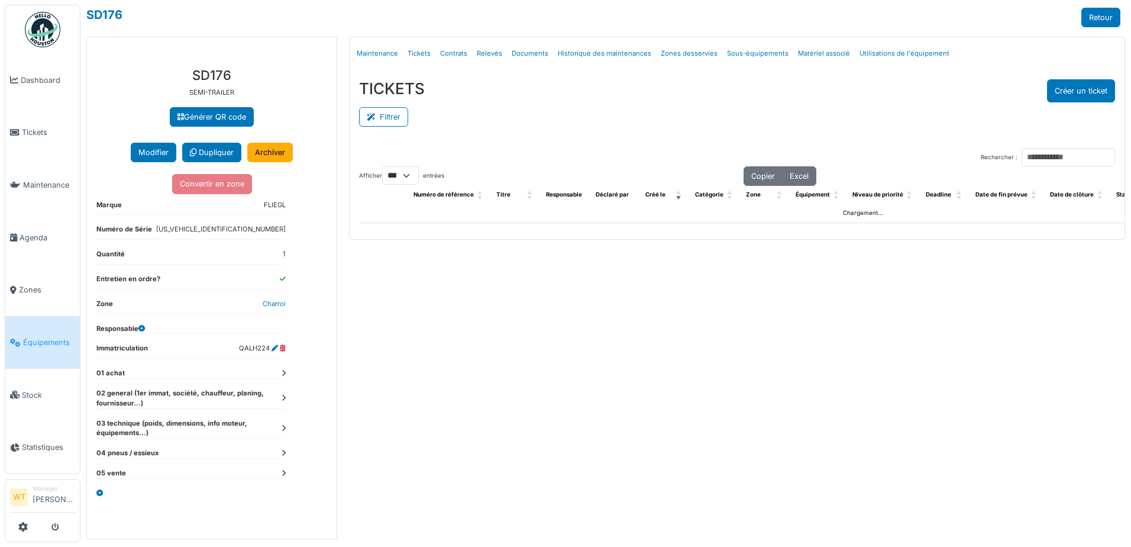
select select "***"
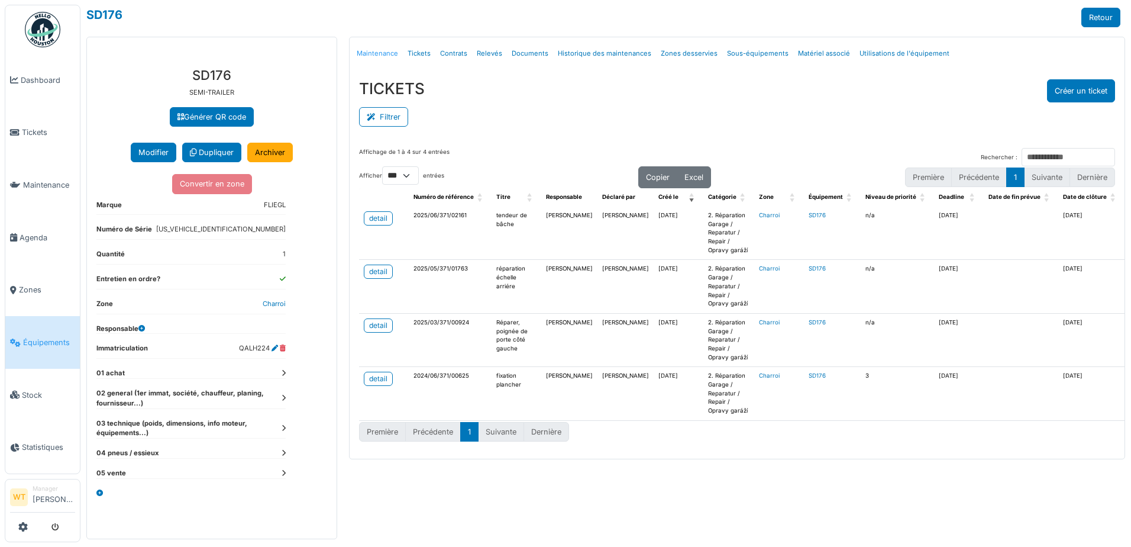
click at [388, 50] on link "Maintenance" at bounding box center [377, 54] width 51 height 28
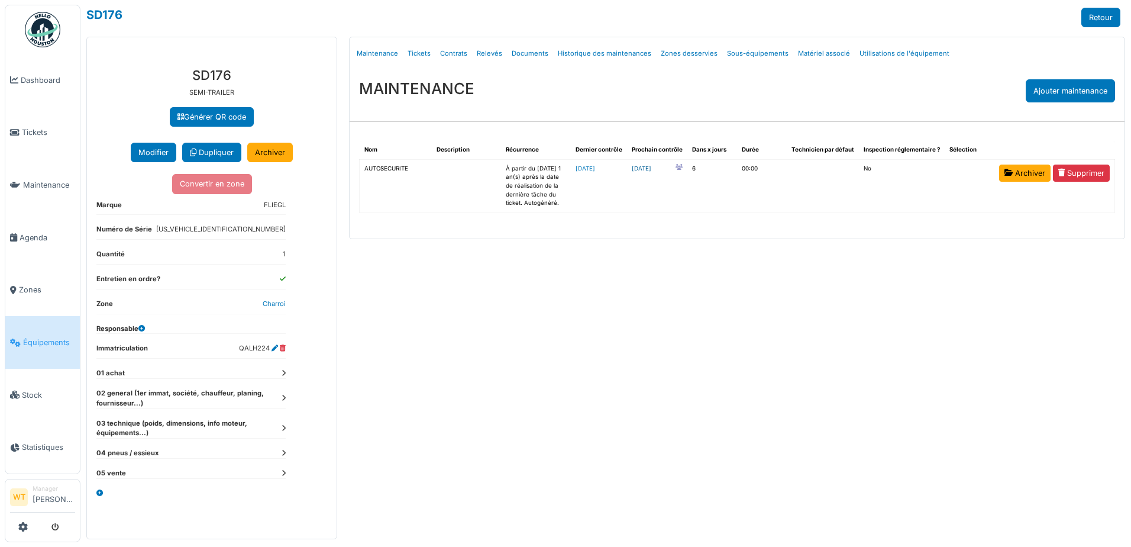
click at [652, 167] on link "[DATE]" at bounding box center [642, 169] width 20 height 9
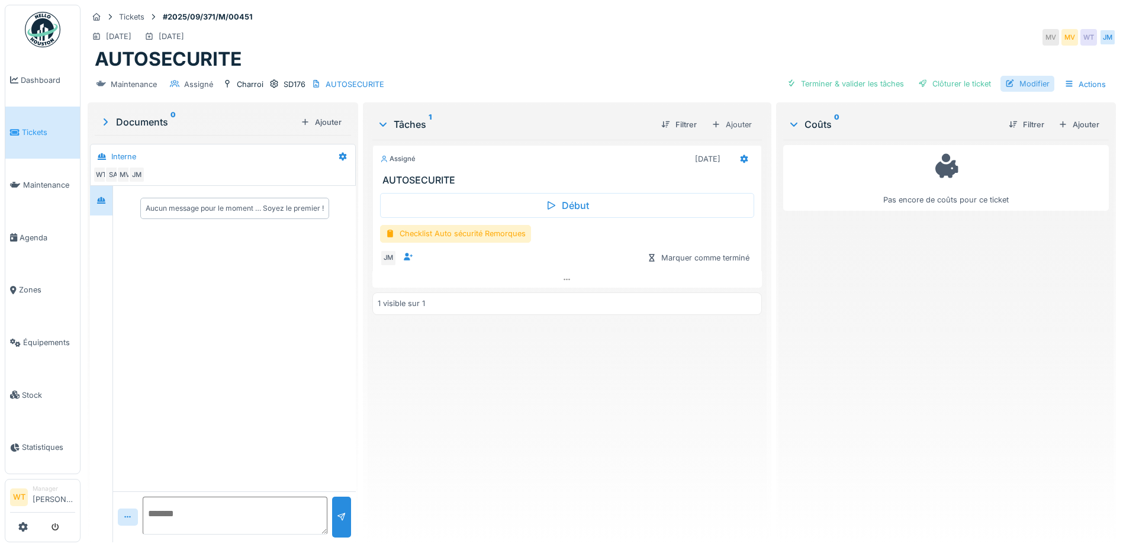
drag, startPoint x: 277, startPoint y: 86, endPoint x: 692, endPoint y: 91, distance: 415.4
click at [277, 86] on icon at bounding box center [273, 84] width 9 height 8
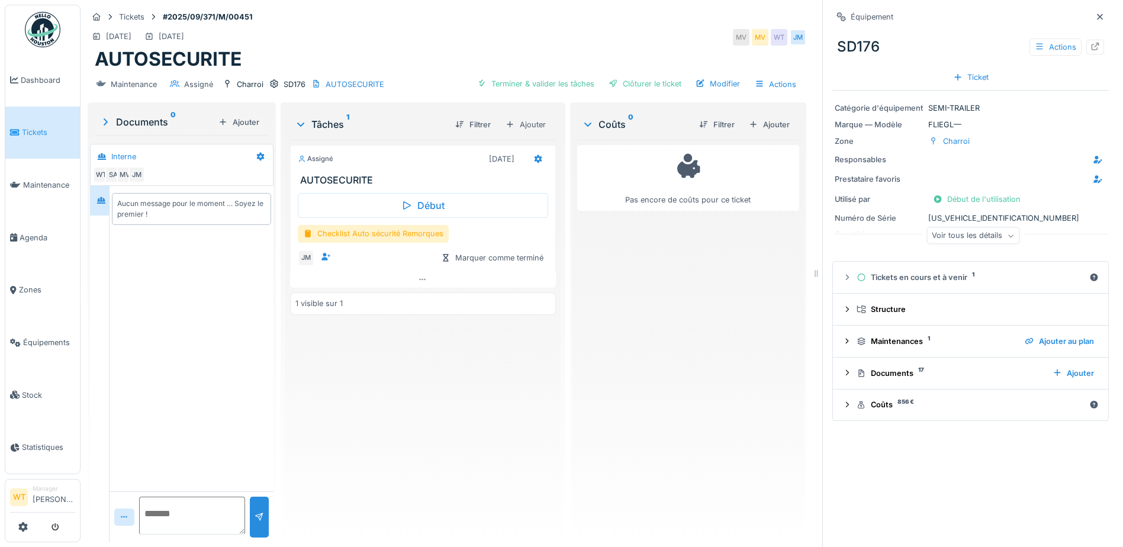
click at [941, 236] on div "Voir tous les détails" at bounding box center [972, 235] width 93 height 17
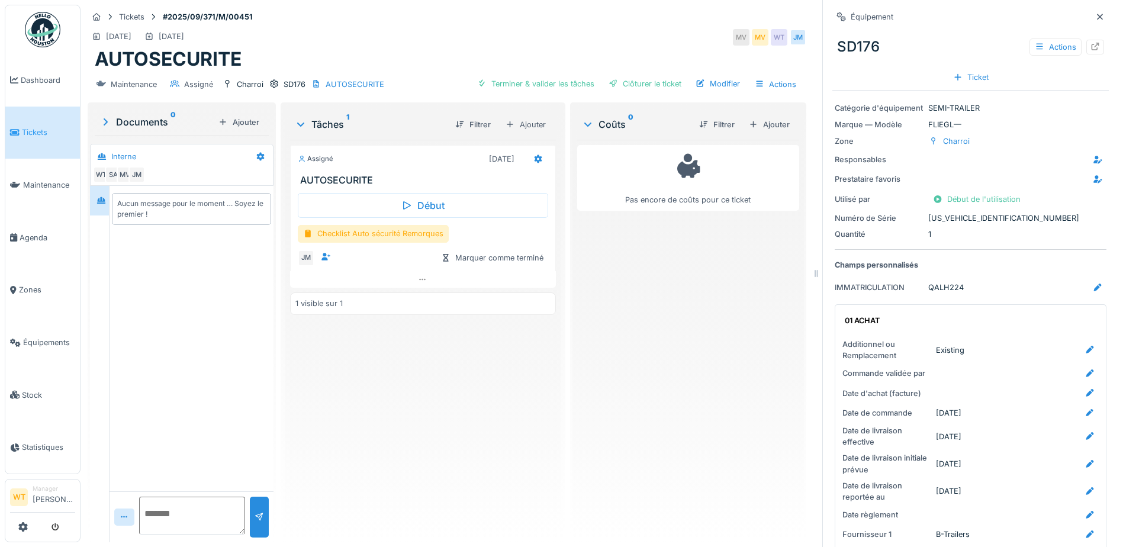
click at [675, 30] on div "[DATE] [DATE] MV MV WT JM" at bounding box center [447, 37] width 718 height 21
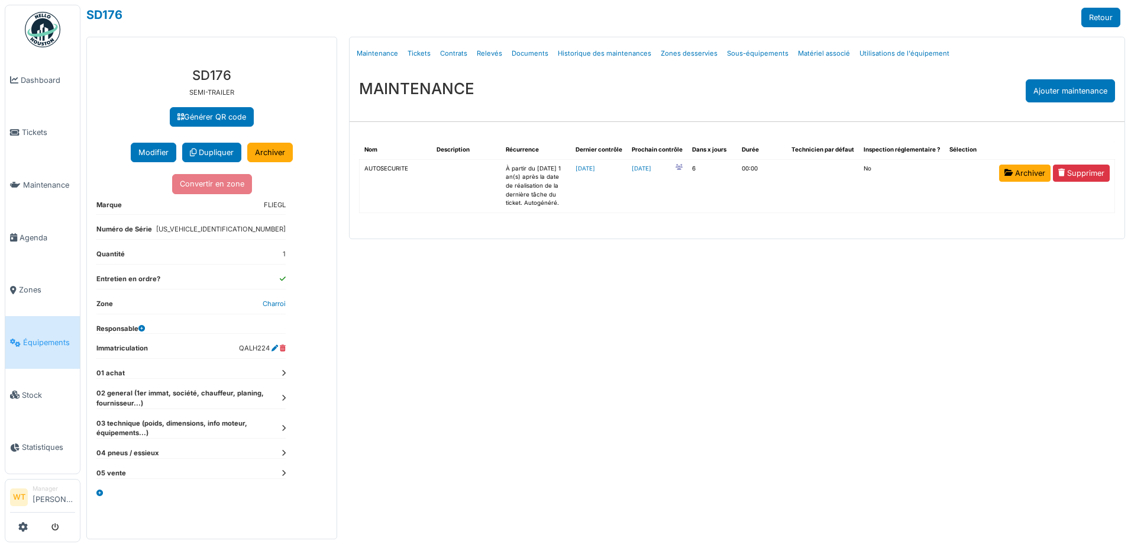
click at [59, 337] on span "Équipements" at bounding box center [49, 342] width 52 height 11
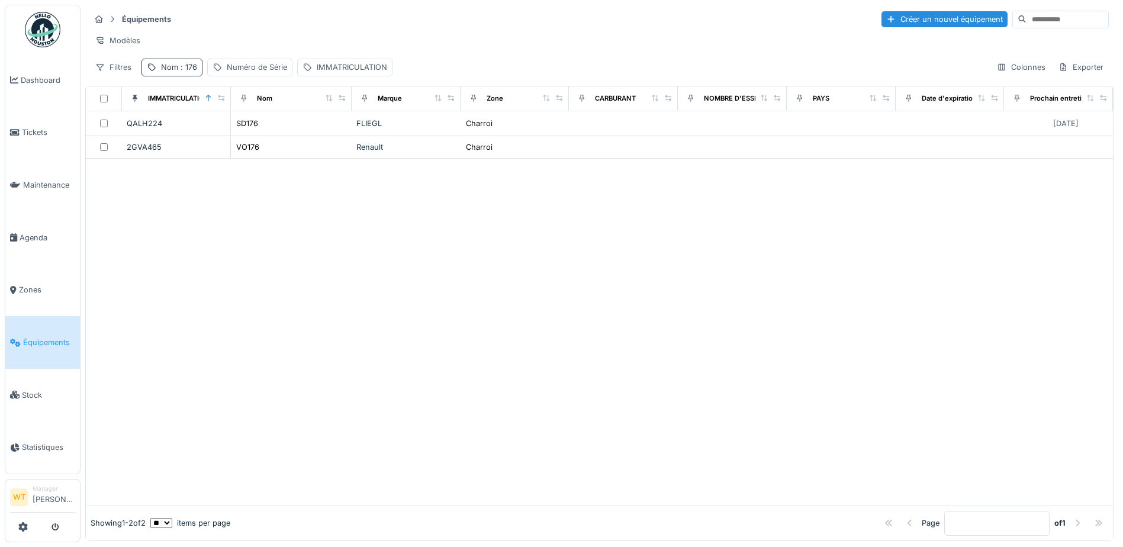
click at [192, 72] on span ": 176" at bounding box center [187, 67] width 19 height 9
drag, startPoint x: 267, startPoint y: 133, endPoint x: 217, endPoint y: 132, distance: 50.3
click at [255, 133] on icon at bounding box center [250, 133] width 9 height 8
click at [217, 132] on input "***" at bounding box center [206, 133] width 118 height 25
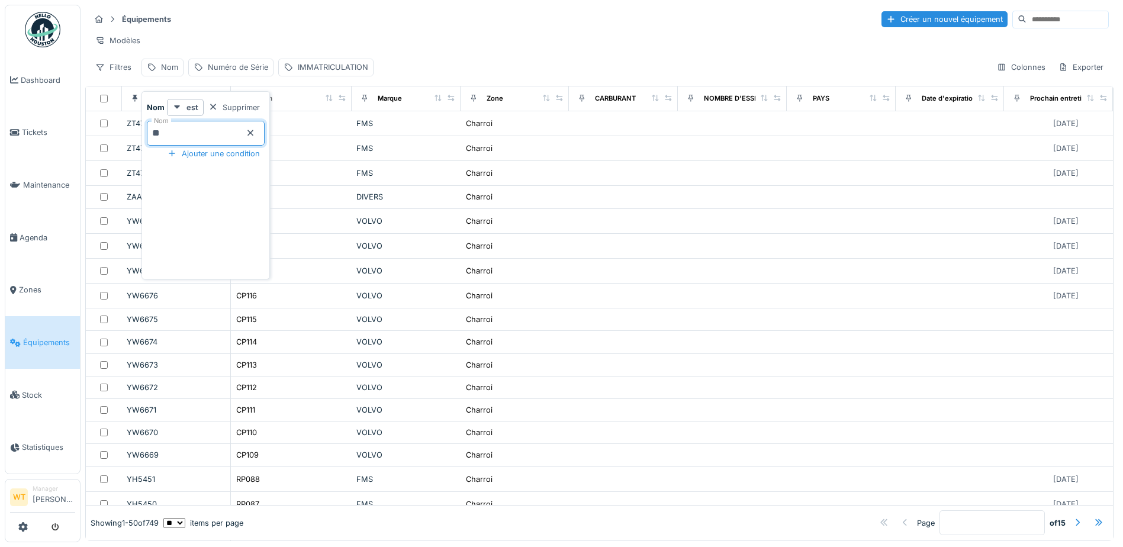
type input "**"
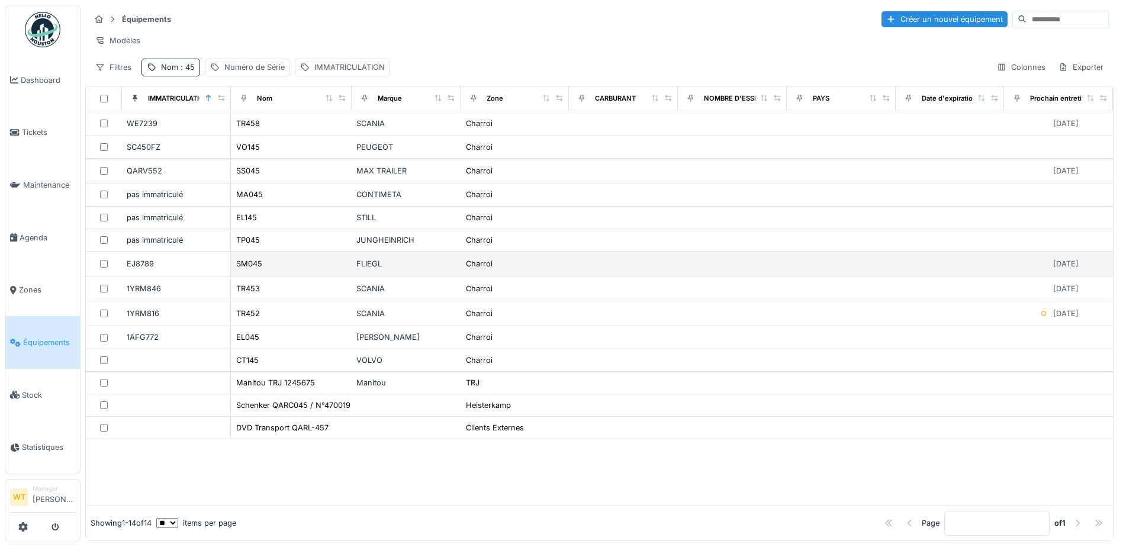
click at [272, 269] on div "SM045" at bounding box center [291, 263] width 111 height 12
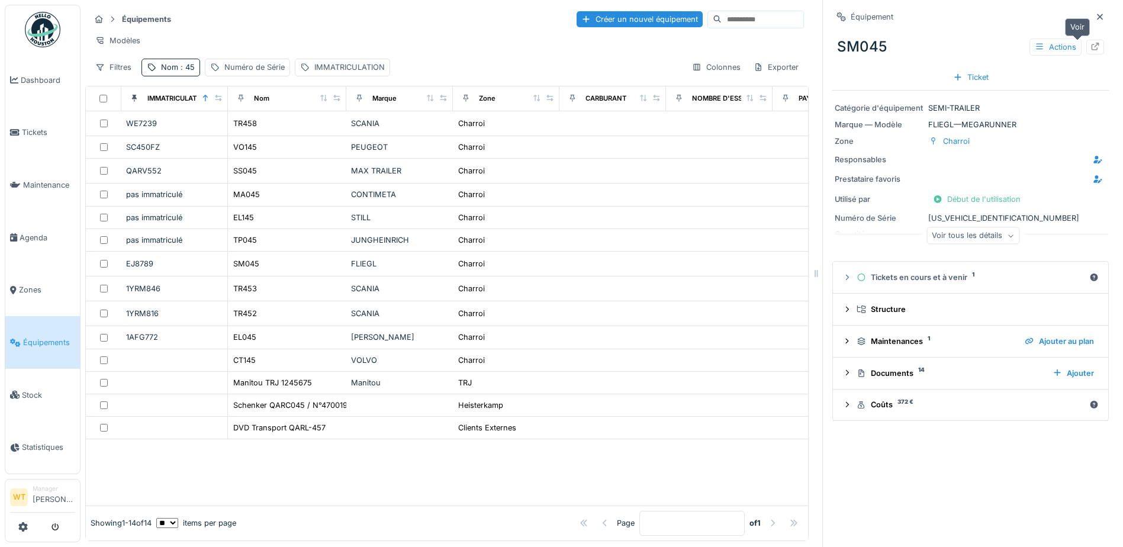
click at [1090, 46] on icon at bounding box center [1094, 47] width 9 height 8
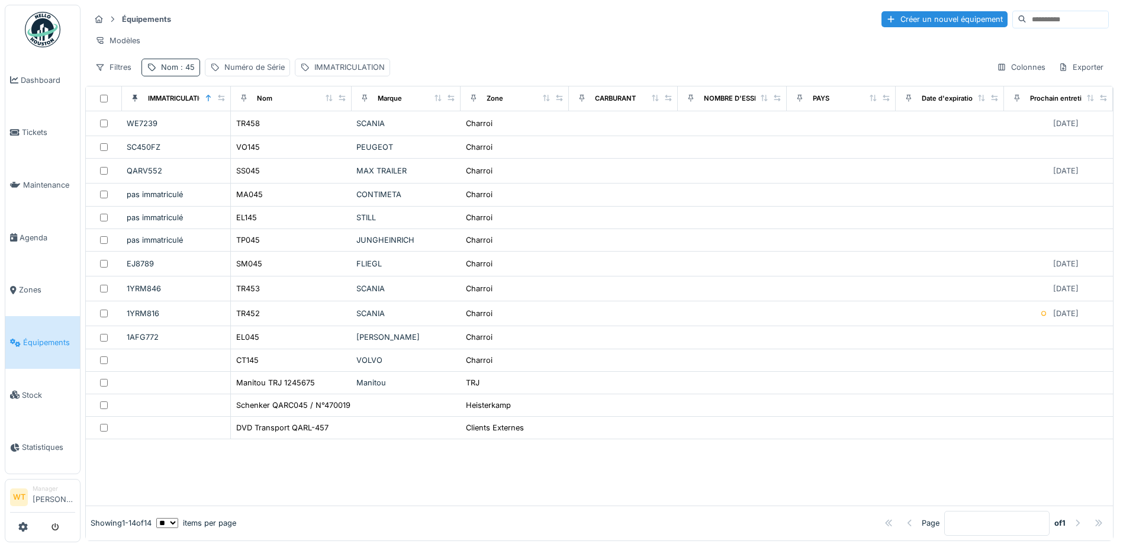
click at [165, 73] on div "Nom : 45" at bounding box center [178, 67] width 34 height 11
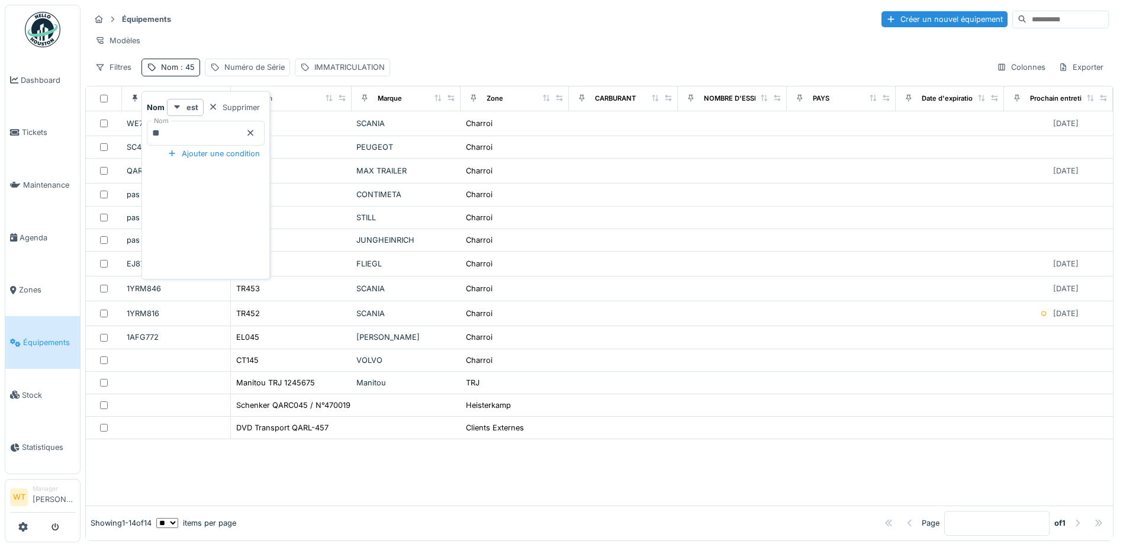
click at [255, 133] on icon at bounding box center [250, 133] width 9 height 8
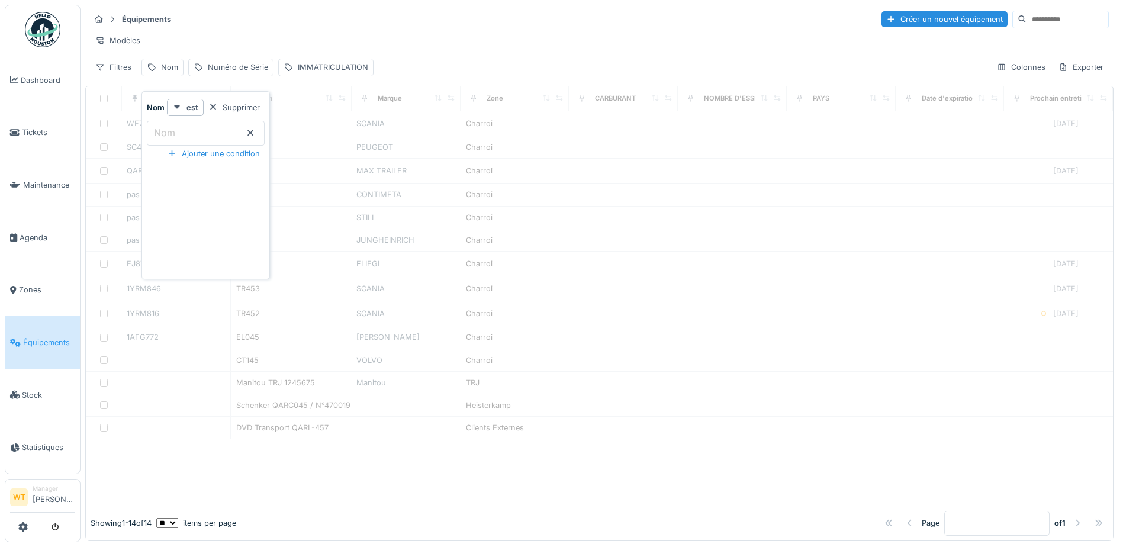
click at [187, 137] on input "Nom" at bounding box center [206, 133] width 118 height 25
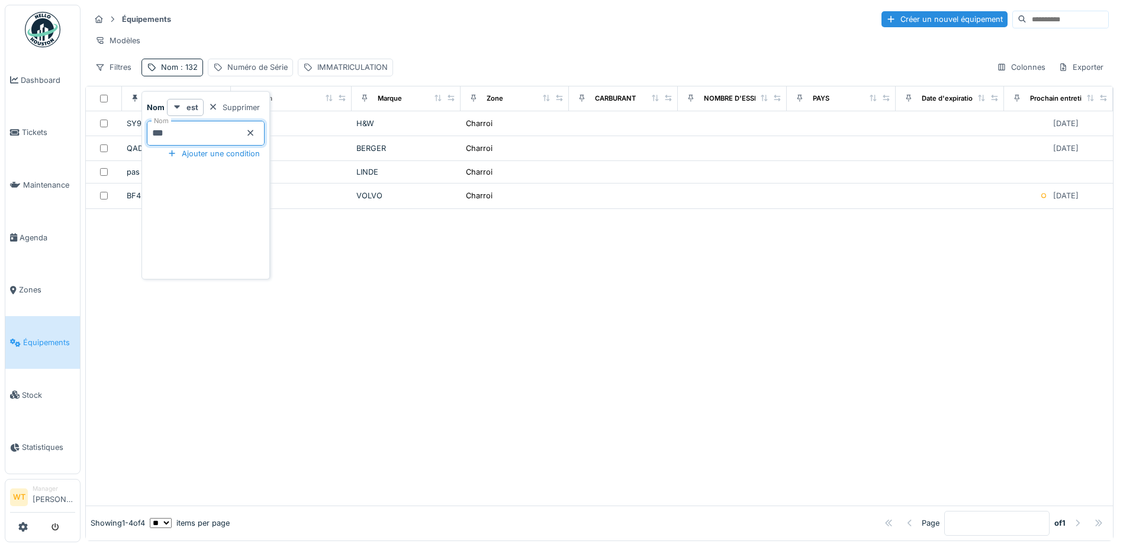
type input "***"
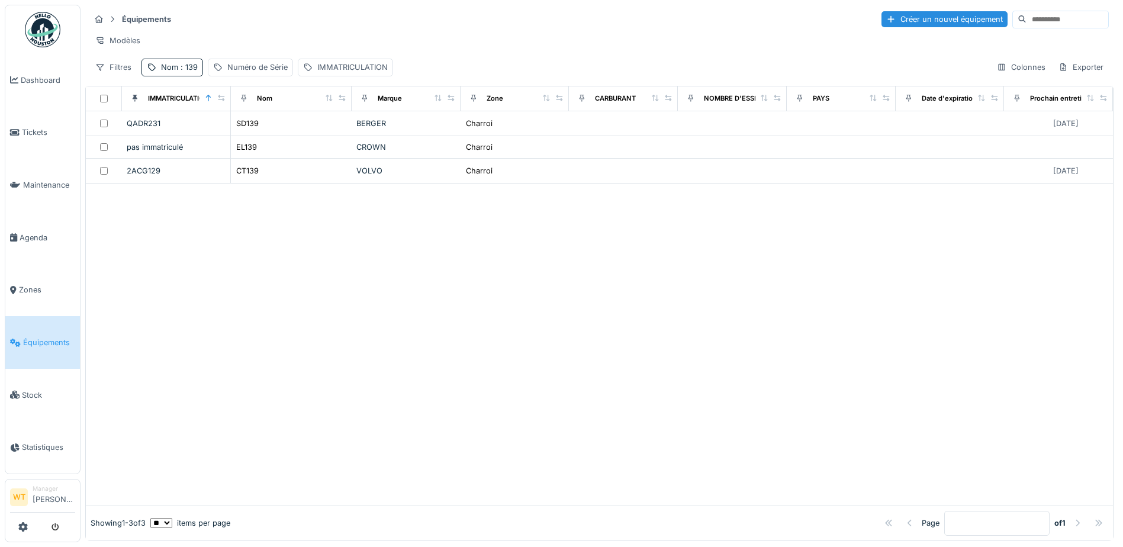
click at [360, 15] on div "Équipements Créer un nouvel équipement" at bounding box center [599, 19] width 1018 height 20
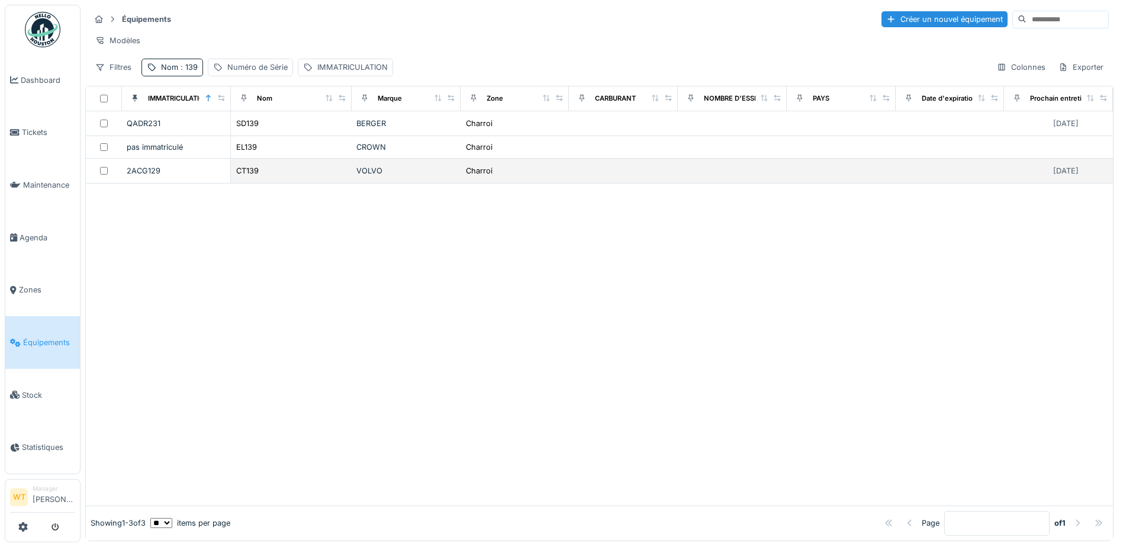
click at [289, 177] on div "CT139" at bounding box center [291, 171] width 111 height 12
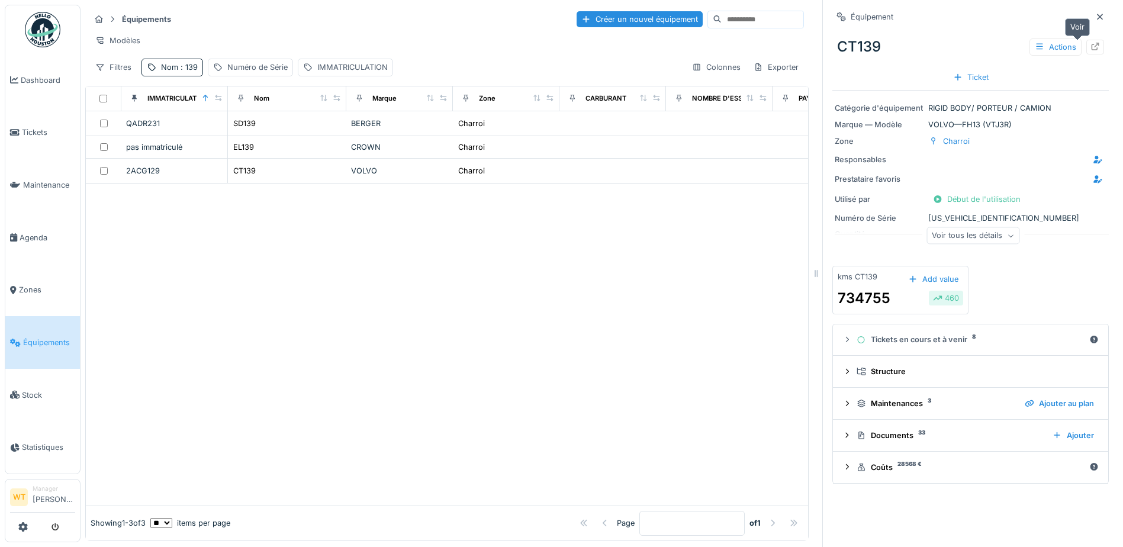
click at [1091, 50] on icon at bounding box center [1095, 47] width 8 height 8
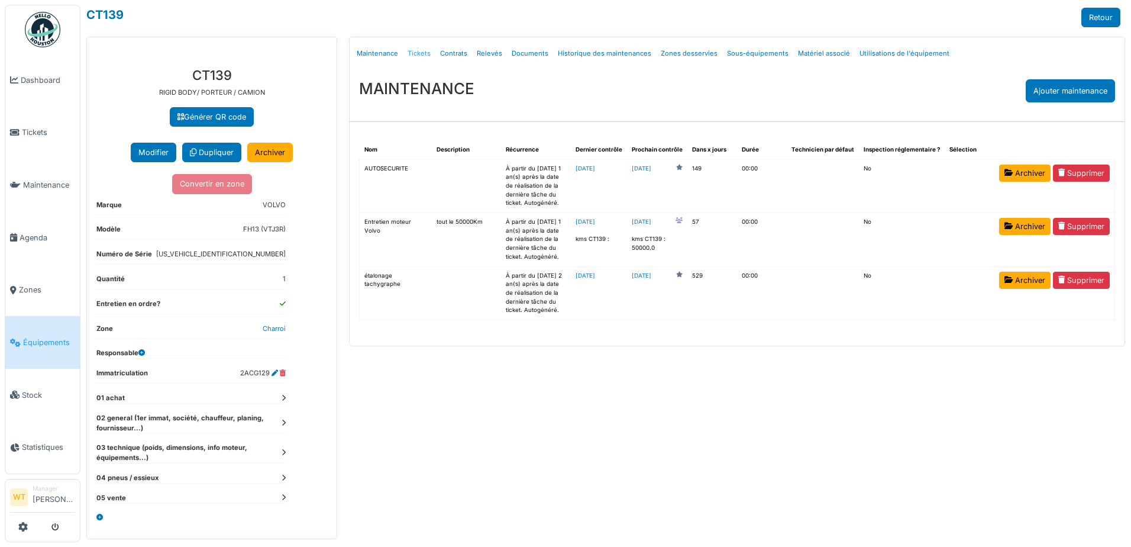
click at [413, 54] on link "Tickets" at bounding box center [419, 54] width 33 height 28
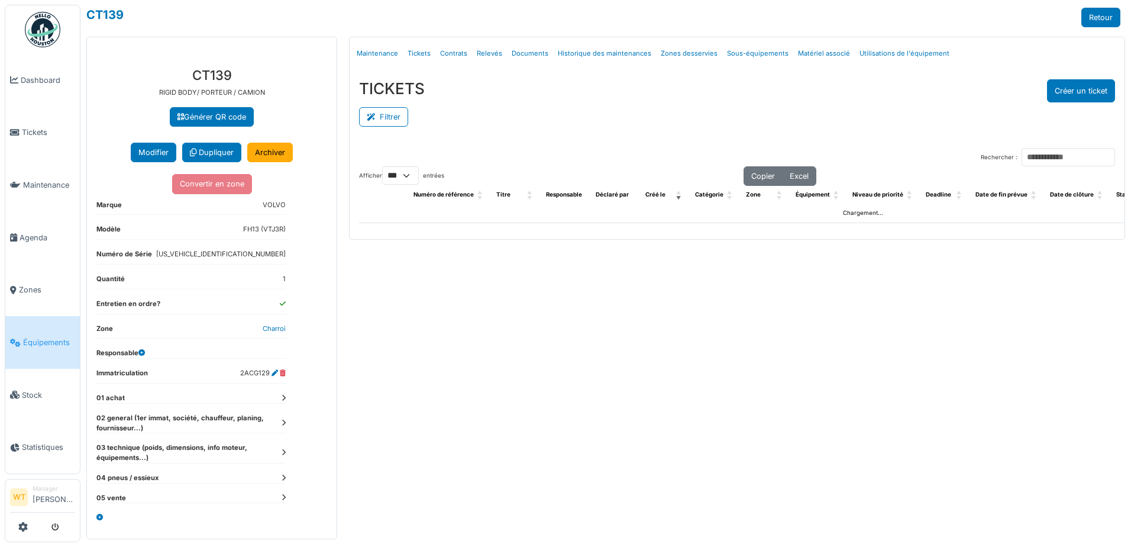
select select "***"
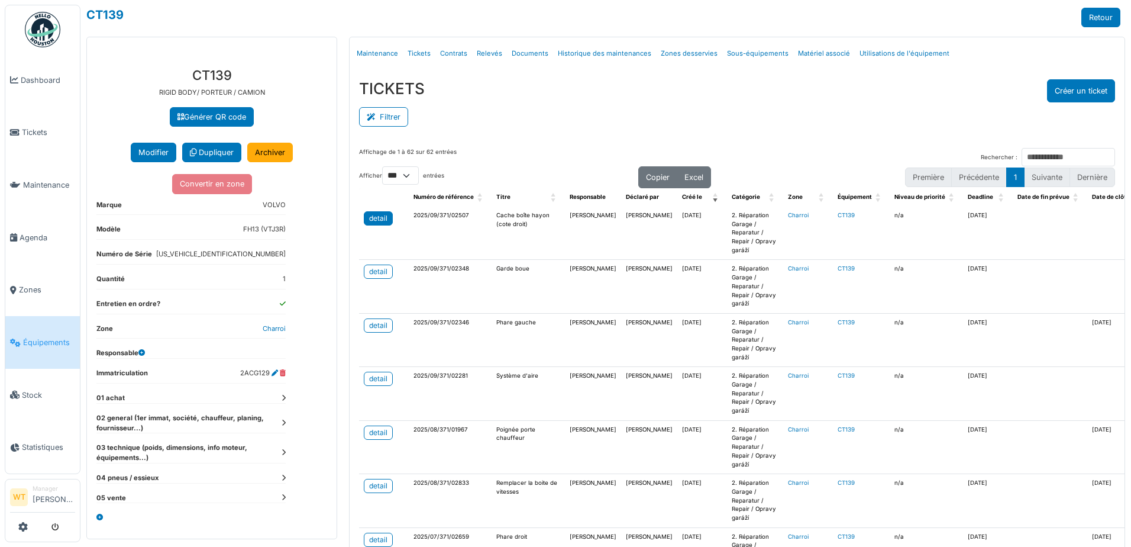
click at [379, 221] on div "detail" at bounding box center [378, 218] width 18 height 11
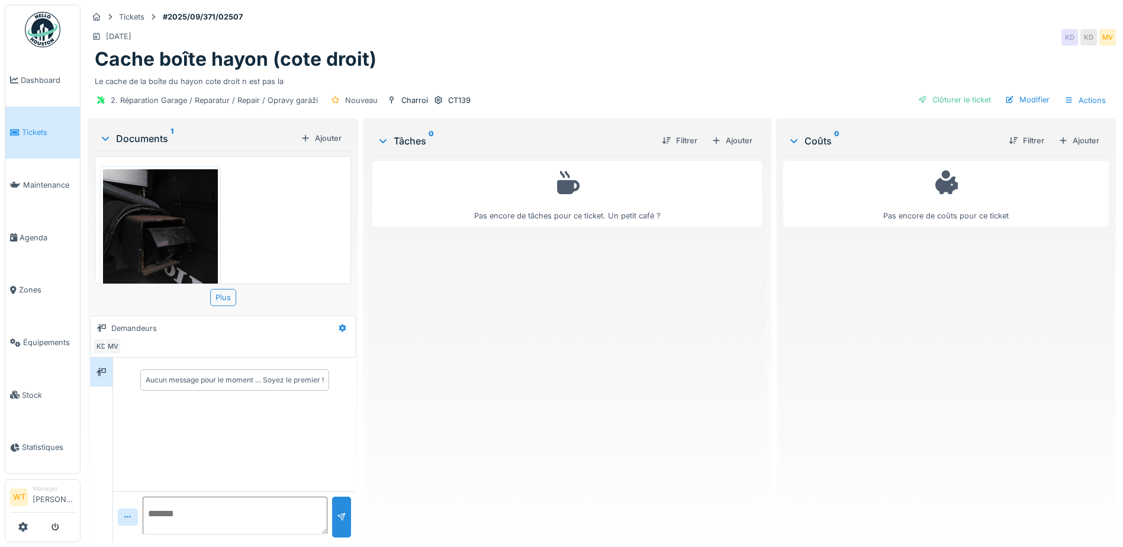
click at [188, 244] on img at bounding box center [160, 245] width 115 height 153
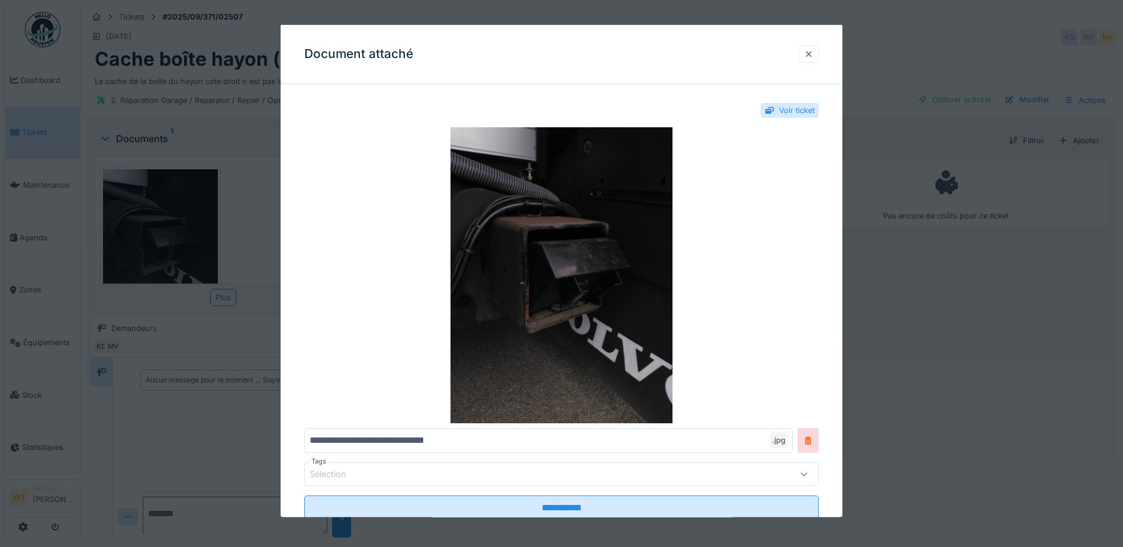
click at [812, 51] on div at bounding box center [808, 53] width 9 height 11
